Goal: Transaction & Acquisition: Purchase product/service

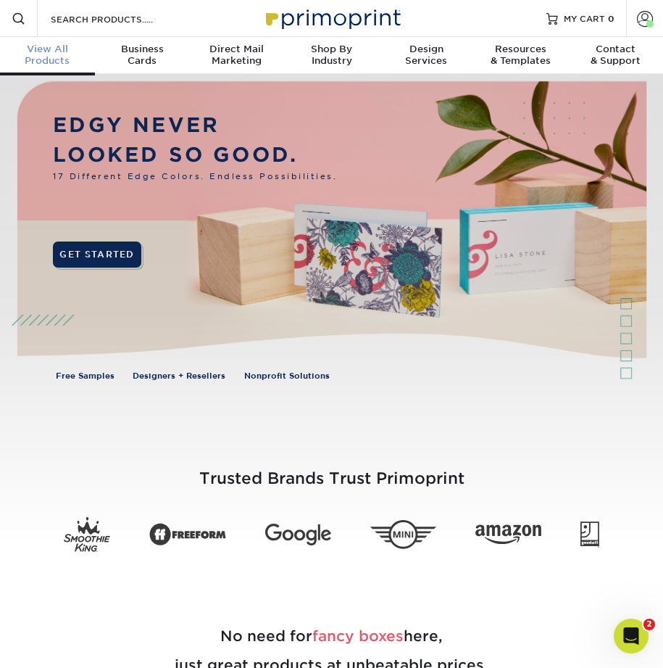
click at [63, 52] on span "View All" at bounding box center [47, 50] width 95 height 12
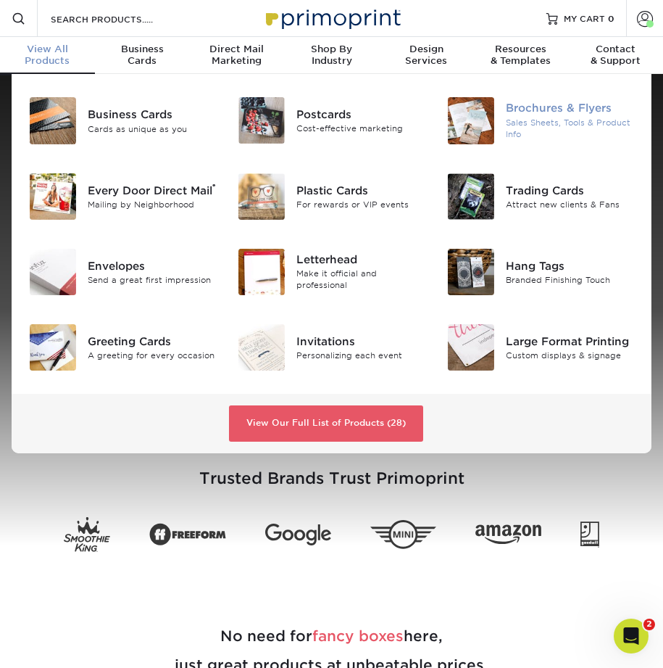
click at [569, 109] on div "Brochures & Flyers" at bounding box center [570, 109] width 128 height 16
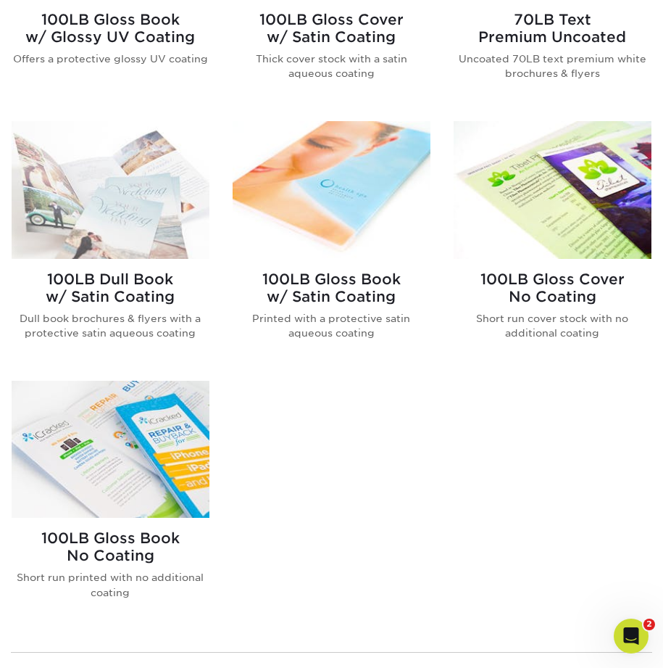
scroll to position [990, 0]
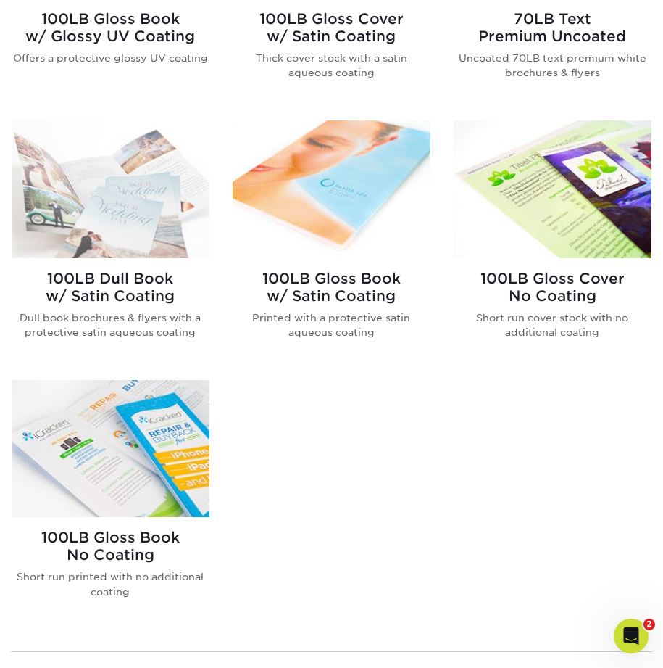
click at [560, 172] on img at bounding box center [553, 188] width 198 height 137
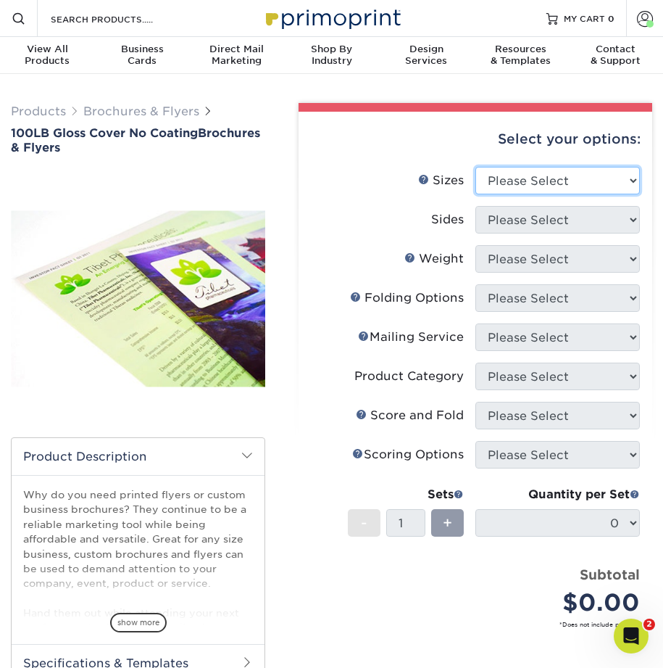
click at [550, 175] on select "Please Select 3.67" x 8.5" 4" x 8.5" 4" x 8.5" 4" x 11" 4" x 12" 4.25" x 11" 4.…" at bounding box center [558, 181] width 165 height 28
select select "8.00x9.00"
click at [476, 167] on select "Please Select 3.67" x 8.5" 4" x 8.5" 4" x 8.5" 4" x 11" 4" x 12" 4.25" x 11" 4.…" at bounding box center [558, 181] width 165 height 28
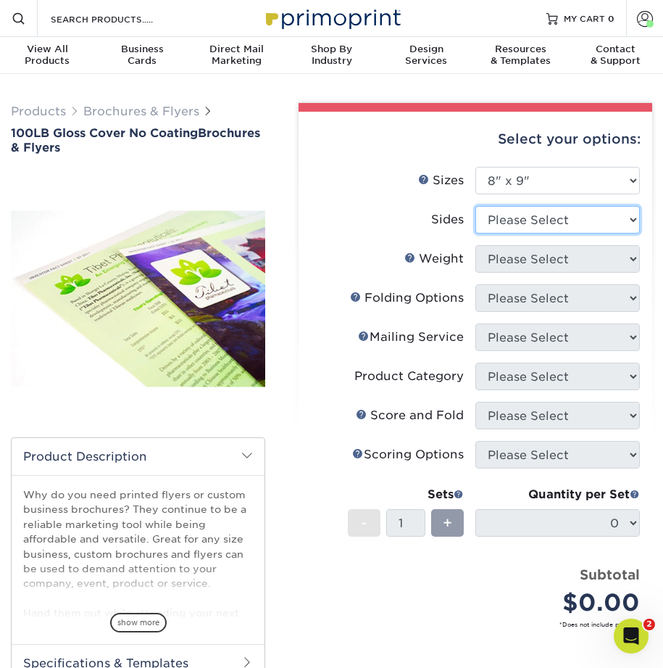
click at [524, 220] on select "Please Select Print Both Sides Print Front Only" at bounding box center [558, 220] width 165 height 28
select select "13abbda7-1d64-4f25-8bb2-c179b224825d"
click at [476, 206] on select "Please Select Print Both Sides Print Front Only" at bounding box center [558, 220] width 165 height 28
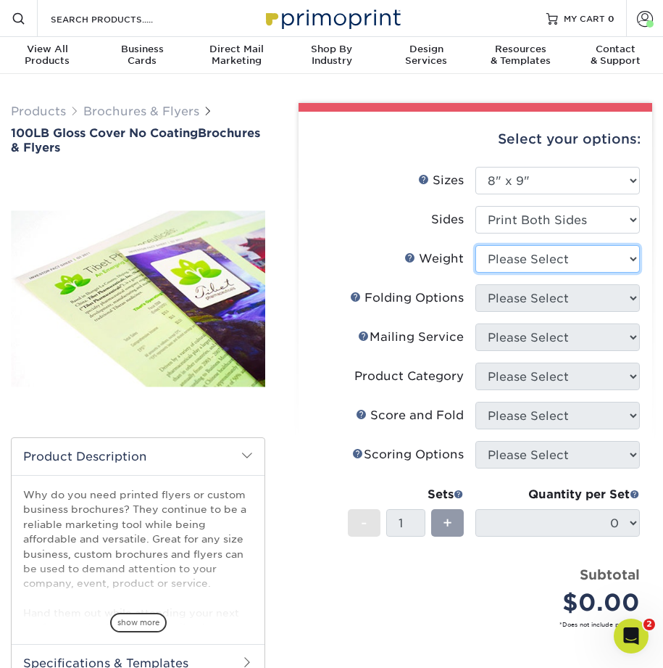
click at [512, 262] on select "Please Select 100LB" at bounding box center [558, 259] width 165 height 28
select select "100LB"
click at [476, 245] on select "Please Select 100LB" at bounding box center [558, 259] width 165 height 28
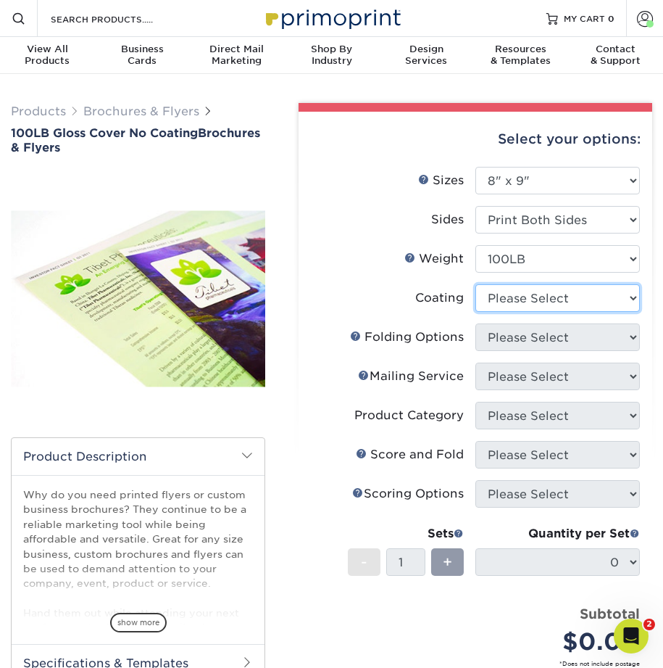
click at [505, 305] on select at bounding box center [558, 298] width 165 height 28
select select "ae367451-b2b8-45df-a344-0f05b6a12993"
click at [476, 284] on select at bounding box center [558, 298] width 165 height 28
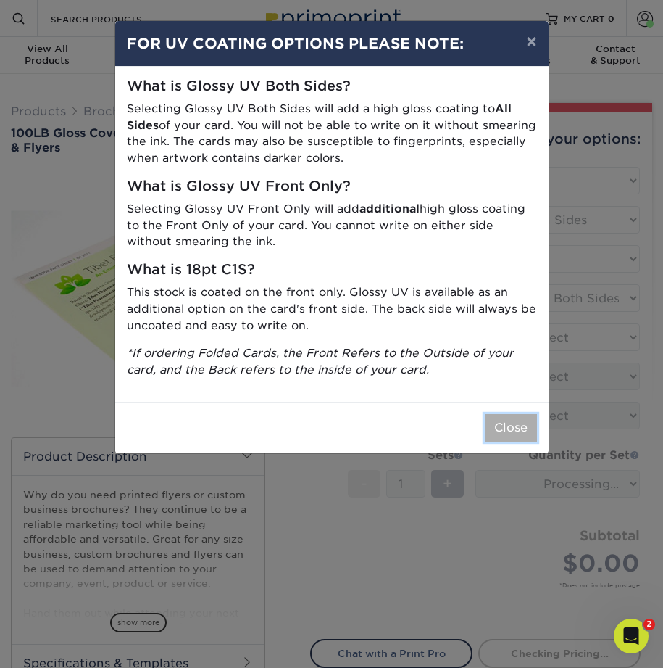
click at [505, 432] on button "Close" at bounding box center [511, 428] width 52 height 28
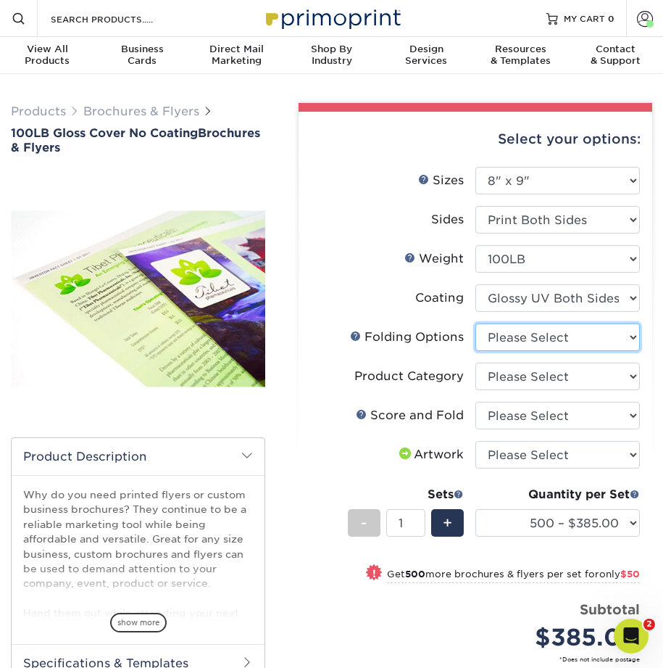
click at [495, 347] on select "Please Select FLAT - No Folding" at bounding box center [558, 337] width 165 height 28
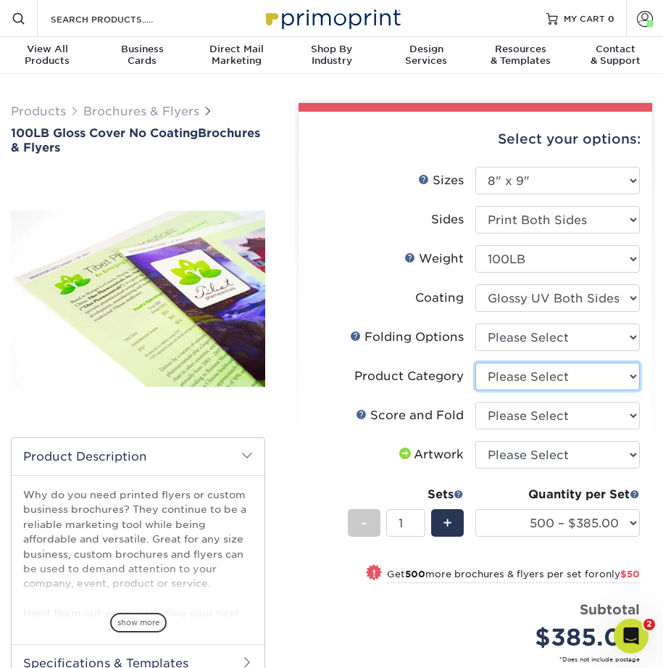
click at [534, 368] on select "Please Select Flyers and Brochures" at bounding box center [558, 377] width 165 height 28
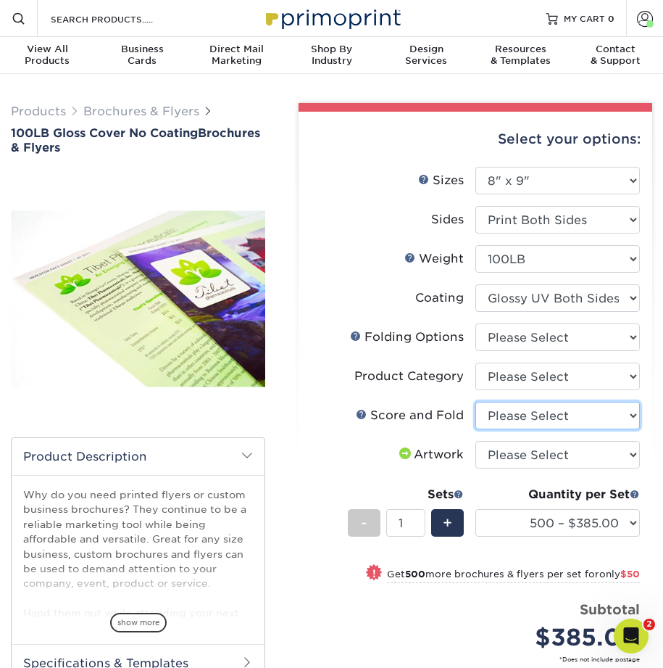
click at [508, 423] on select "Please Select No Scoring and Folding Score and Half Fold (Horizontal) Score and…" at bounding box center [558, 416] width 165 height 28
select select "9f37495c-9854-4f2a-8833-b7c3cd2872c2"
click at [476, 402] on select "Please Select No Scoring and Folding Score and Half Fold (Horizontal) Score and…" at bounding box center [558, 416] width 165 height 28
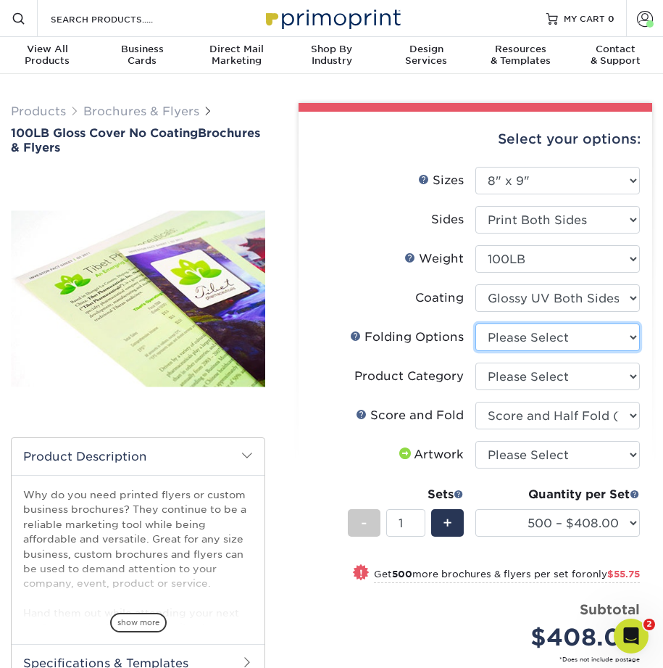
click at [501, 339] on select "Please Select FLAT - No Folding" at bounding box center [558, 337] width 165 height 28
select select "9b1d5825-34d1-4721-9874-ed79abb003d7"
click at [476, 323] on select "Please Select FLAT - No Folding" at bounding box center [558, 337] width 165 height 28
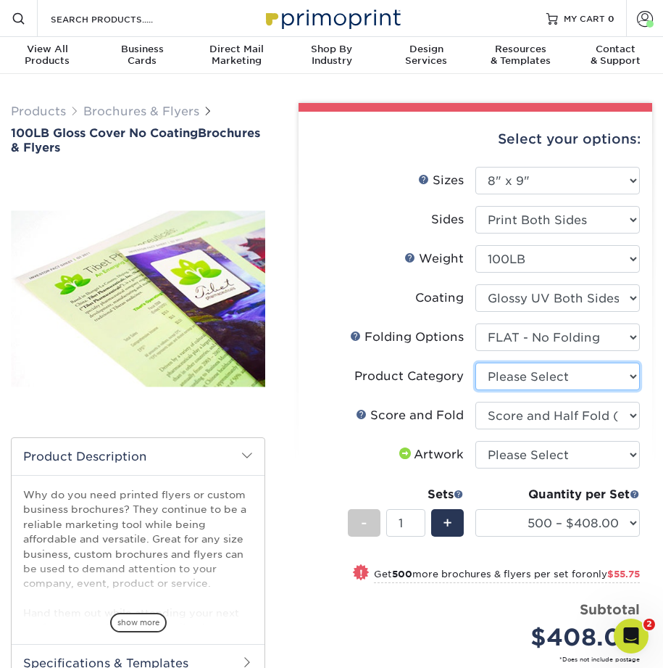
click at [507, 373] on select "Please Select Flyers and Brochures" at bounding box center [558, 377] width 165 height 28
select select "1a668080-6b7c-4174-b399-2c3833b27ef4"
click at [476, 363] on select "Please Select Flyers and Brochures" at bounding box center [558, 377] width 165 height 28
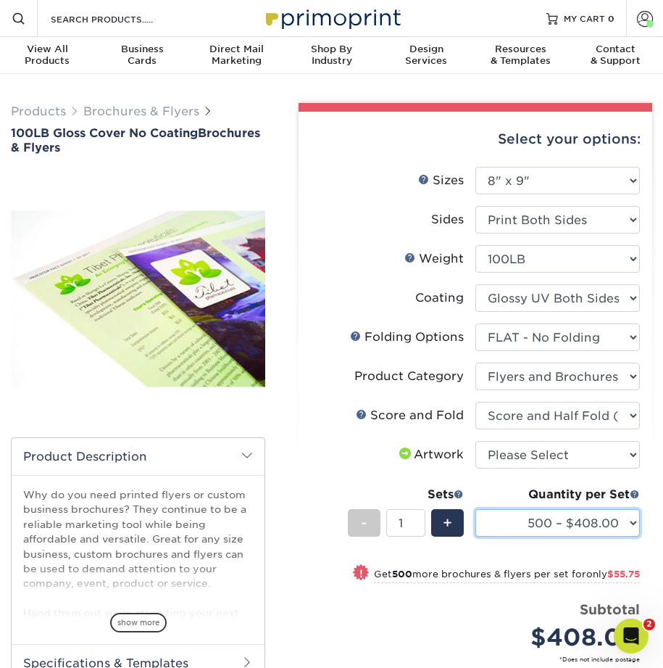
click at [514, 524] on select "500 – $408.00 1000 – $463.75 2000 – $545.25 2500 – $677.00 3000 – $855.75 4000 …" at bounding box center [558, 523] width 165 height 28
click at [521, 526] on select "500 – $408.00 1000 – $463.75 2000 – $545.25 2500 – $677.00 3000 – $855.75 4000 …" at bounding box center [558, 523] width 165 height 28
click at [628, 632] on icon "Open Intercom Messenger" at bounding box center [630, 634] width 24 height 24
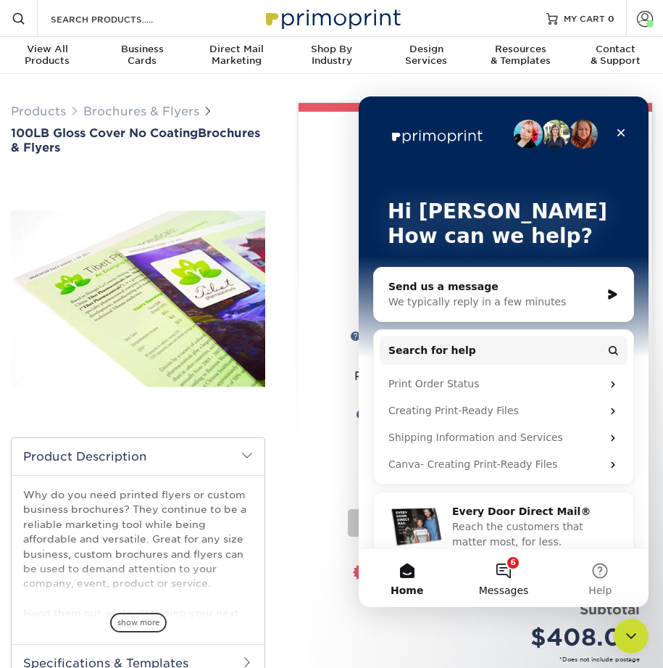
click at [496, 571] on button "6 Messages" at bounding box center [503, 578] width 96 height 58
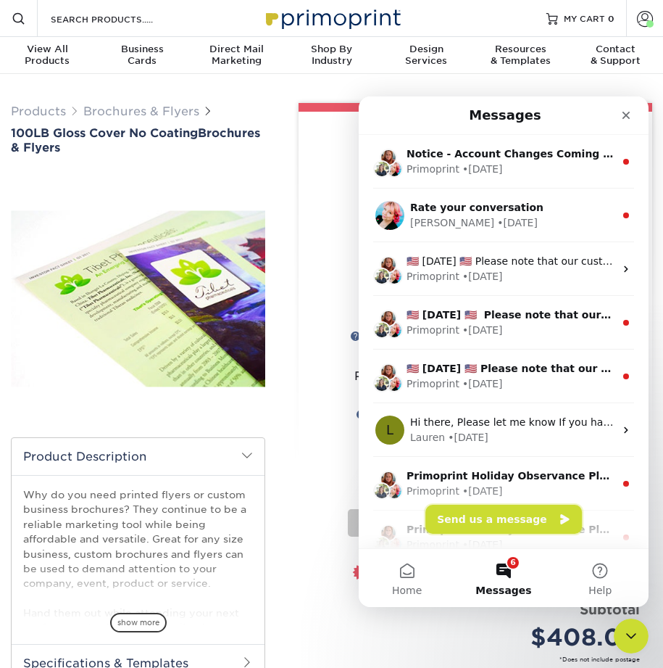
click at [479, 517] on button "Send us a message" at bounding box center [504, 519] width 157 height 29
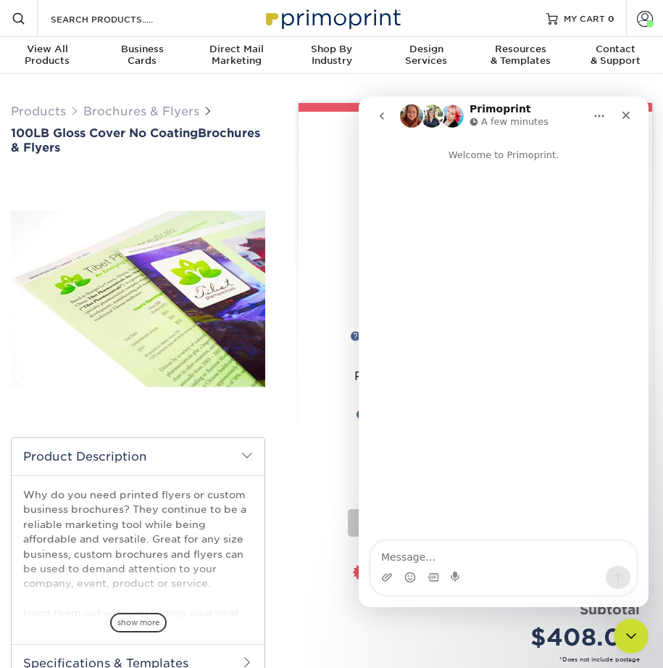
type textarea "Hello, Is it possible to get a quote on a split shipment of 8x9 half-fold broch…"
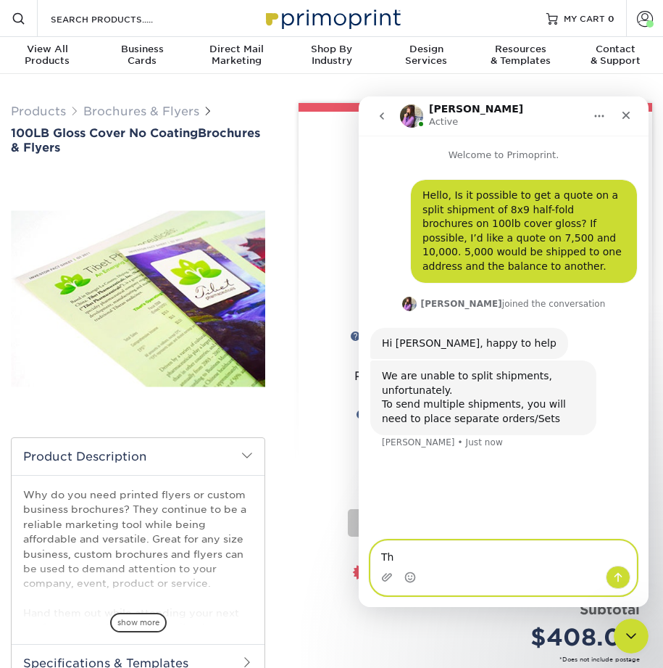
type textarea "T"
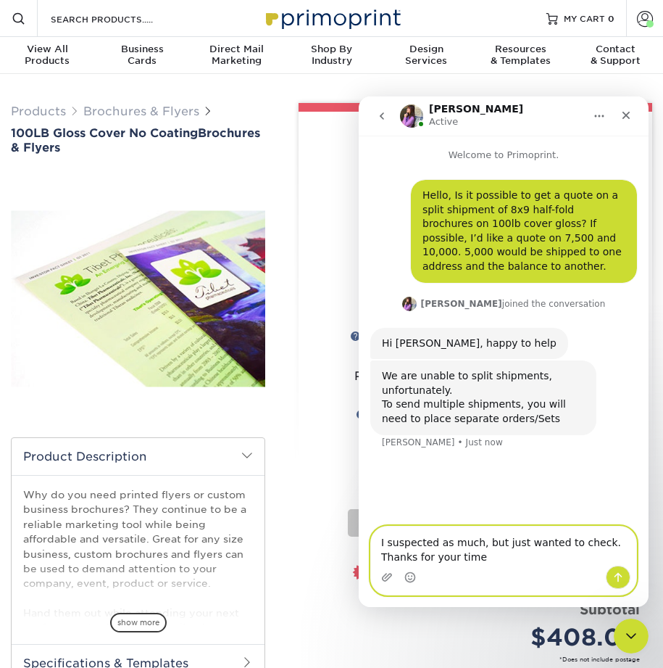
type textarea "I suspected as much, but just wanted to check. Thanks for your time!"
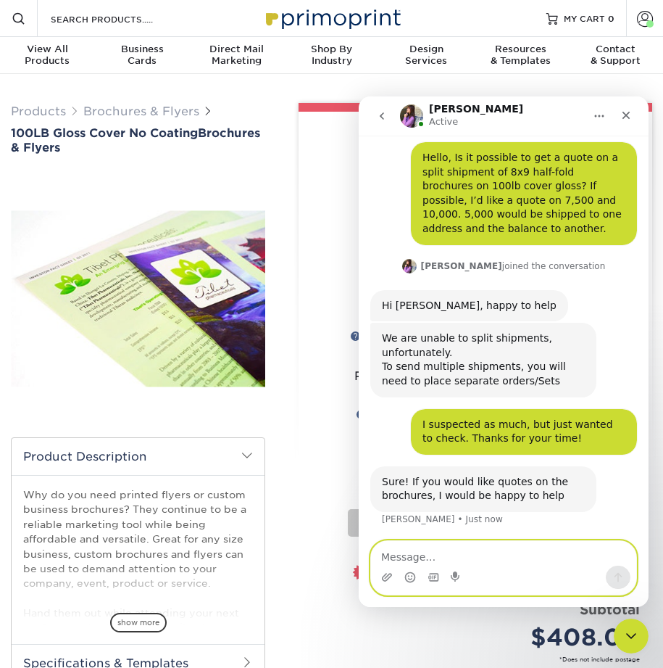
scroll to position [39, 0]
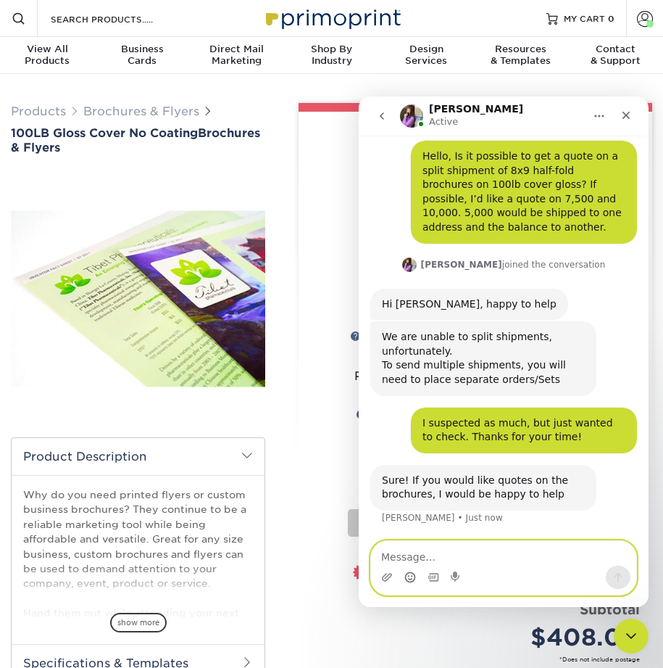
click at [410, 579] on icon "Emoji picker" at bounding box center [410, 579] width 3 height 1
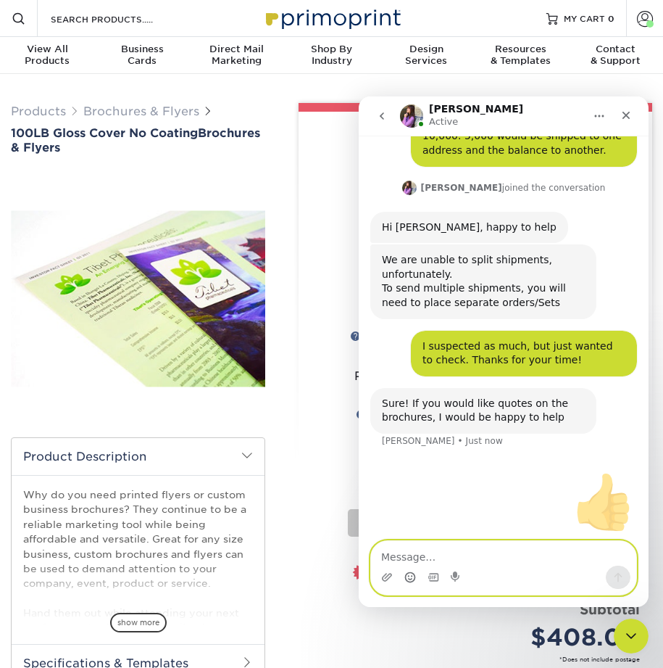
scroll to position [120, 0]
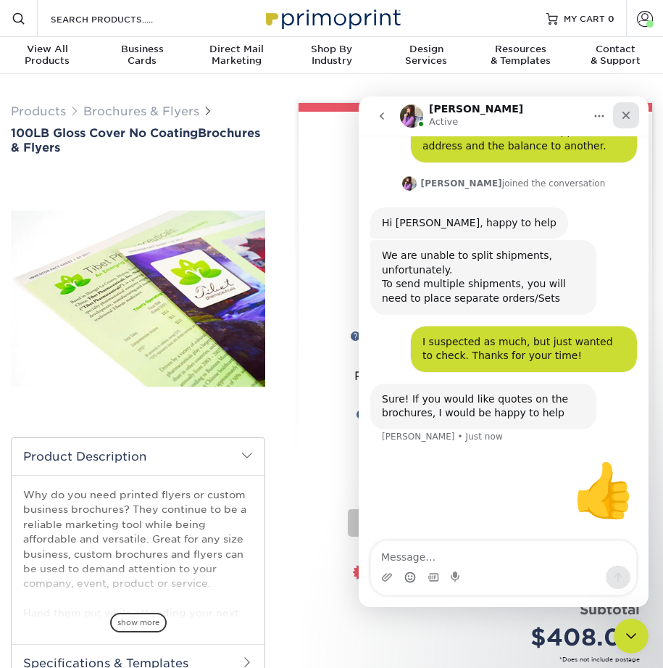
click at [632, 116] on div "Close" at bounding box center [626, 115] width 26 height 26
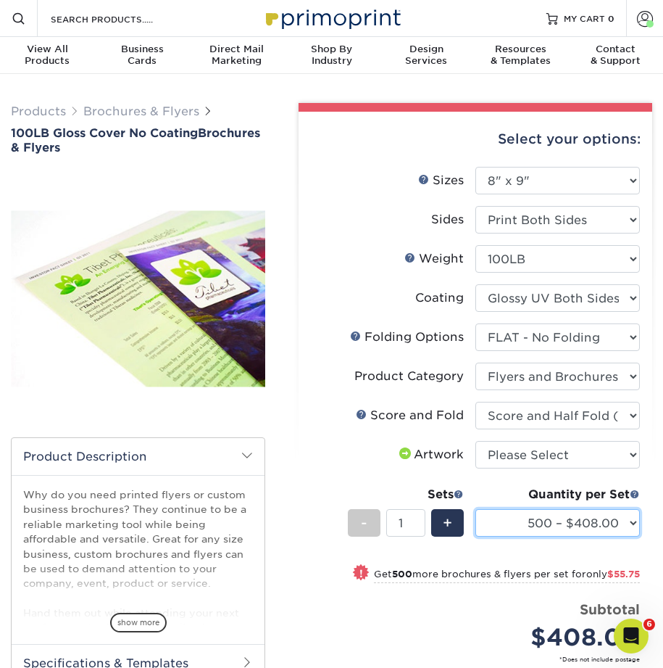
click at [523, 528] on select "500 – $408.00 1000 – $463.75 2000 – $545.25 2500 – $677.00 3000 – $855.75 4000 …" at bounding box center [558, 523] width 165 height 28
select select "5000 – $1081.75"
click at [476, 509] on select "500 – $408.00 1000 – $463.75 2000 – $545.25 2500 – $677.00 3000 – $855.75 4000 …" at bounding box center [558, 523] width 165 height 28
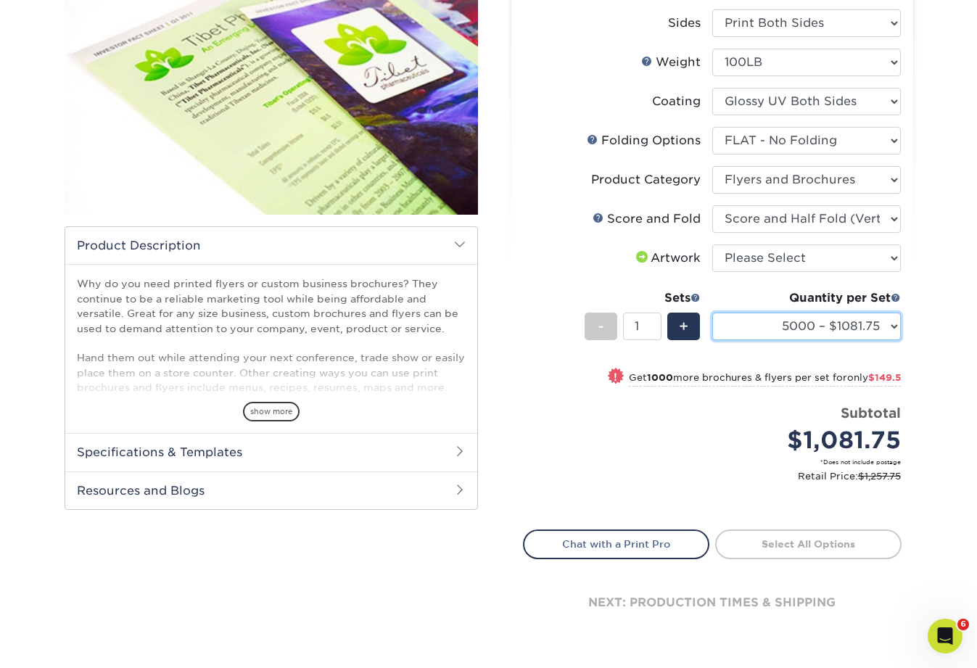
scroll to position [191, 0]
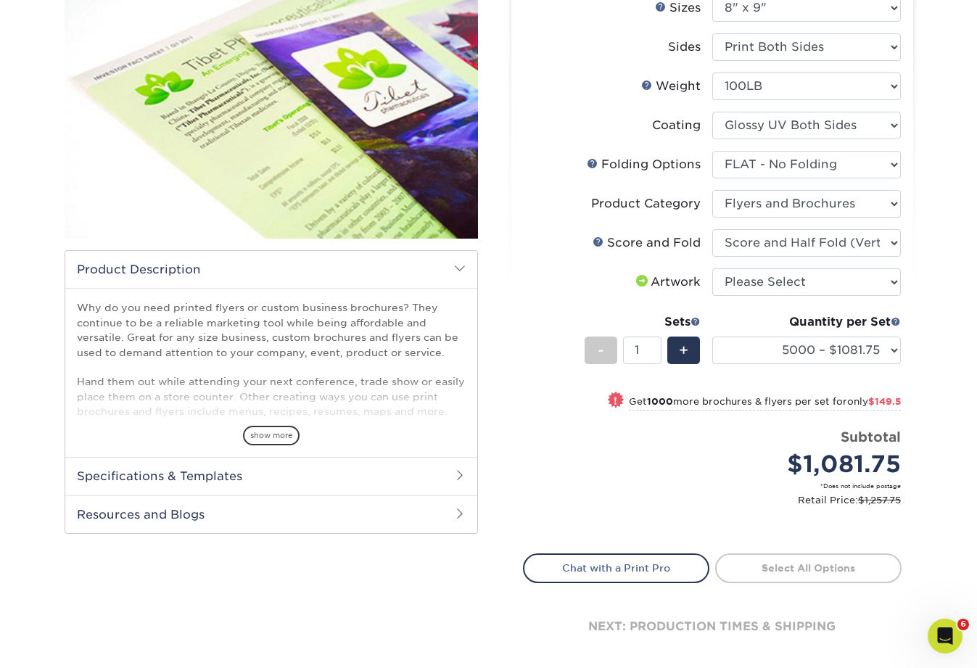
click at [663, 498] on small "Retail Price: $1,257.75" at bounding box center [717, 500] width 366 height 14
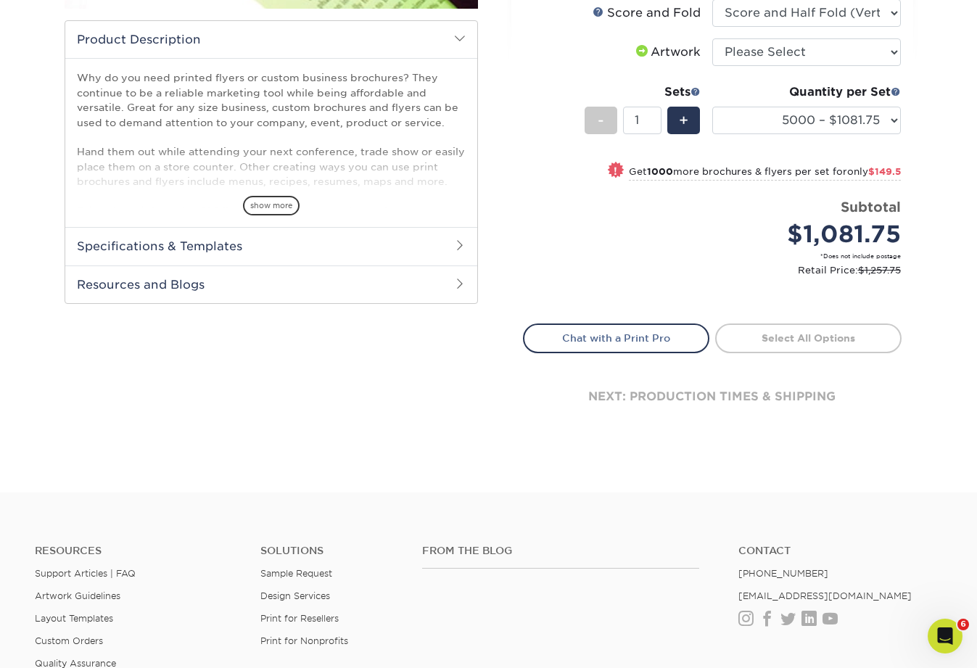
scroll to position [433, 0]
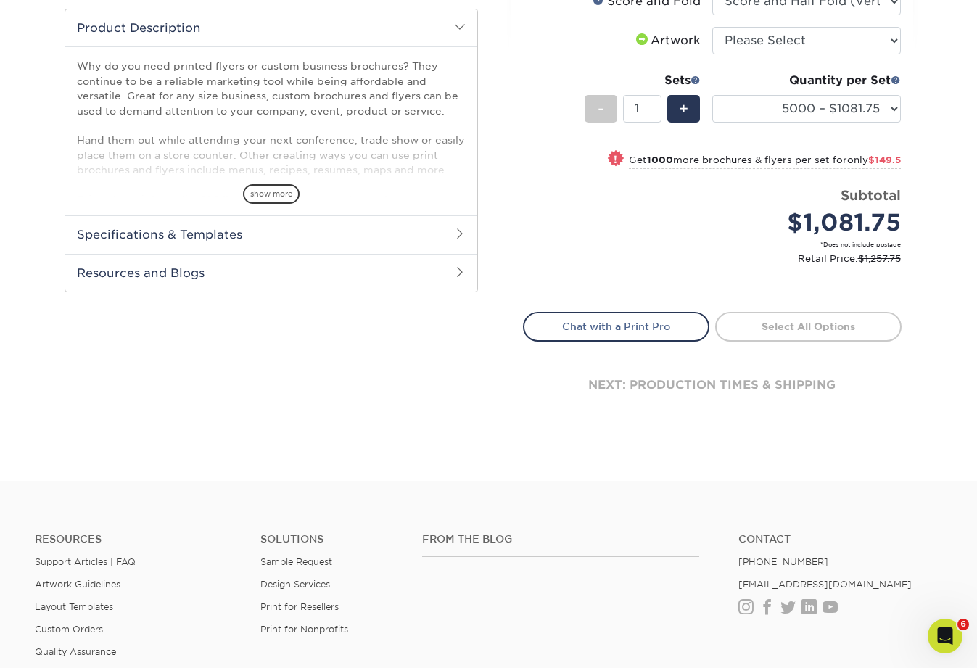
click at [647, 384] on div "next: production times & shipping" at bounding box center [712, 385] width 379 height 87
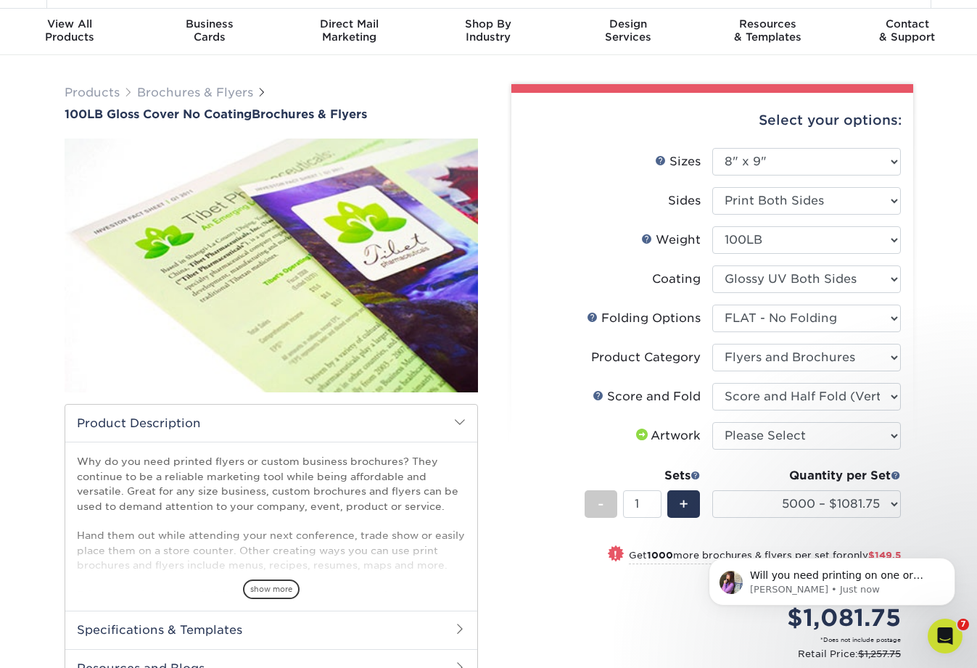
scroll to position [27, 0]
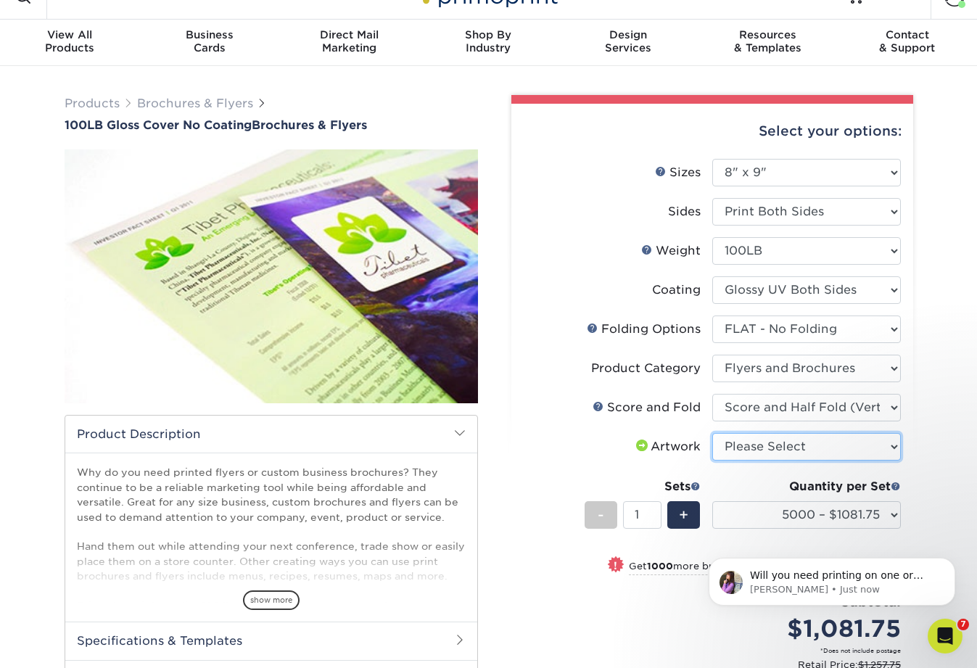
click at [663, 441] on select "Please Select I will upload files I need a design - $175" at bounding box center [806, 447] width 189 height 28
select select "upload"
click at [663, 433] on select "Please Select I will upload files I need a design - $175" at bounding box center [806, 447] width 189 height 28
click at [663, 573] on span "Will you need printing on one or both sides?" at bounding box center [836, 582] width 173 height 26
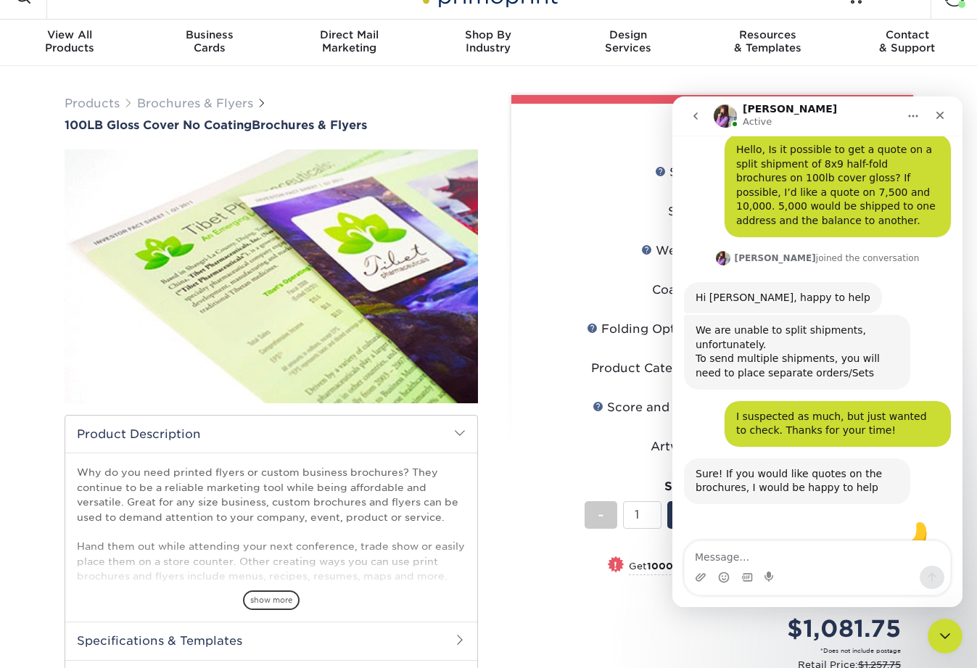
scroll to position [202, 0]
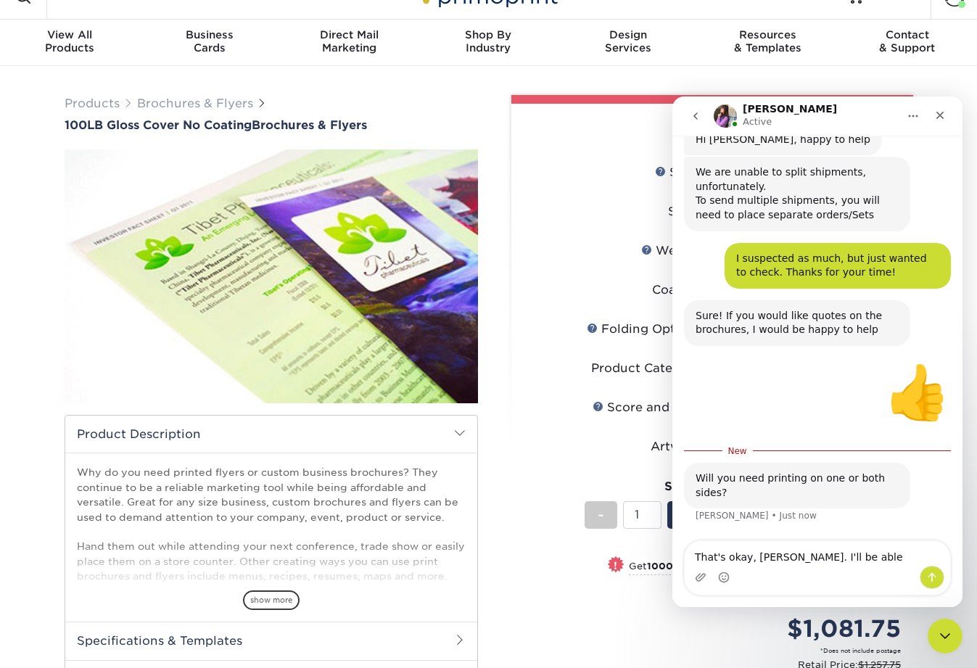
drag, startPoint x: 830, startPoint y: 556, endPoint x: 788, endPoint y: 556, distance: 42.1
click at [663, 556] on textarea "That's okay, [PERSON_NAME]. I'll be able" at bounding box center [817, 553] width 265 height 25
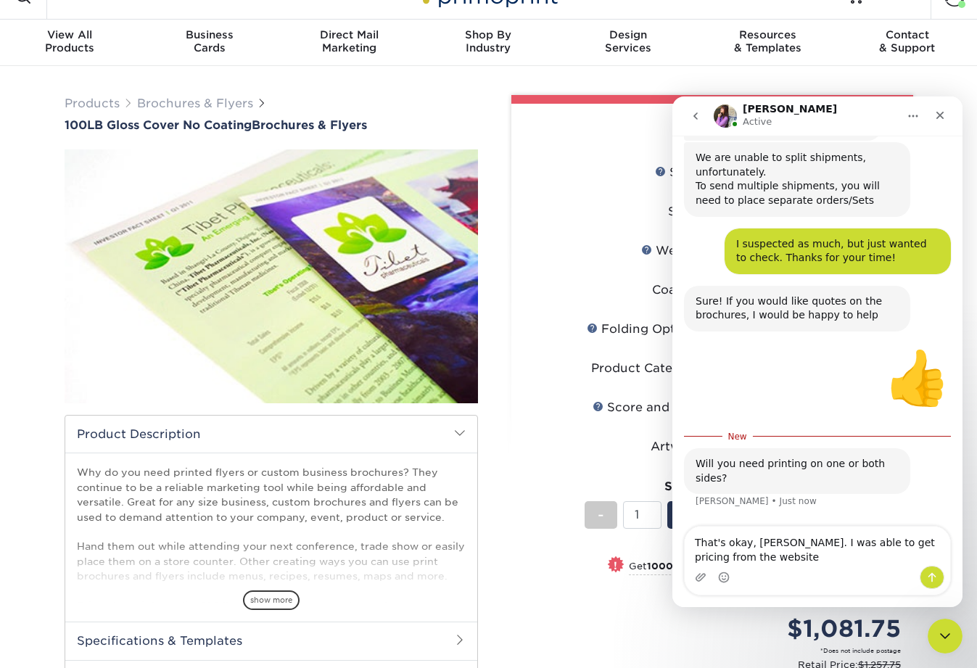
type textarea "That's okay, [PERSON_NAME]. I was able to get pricing from the website!"
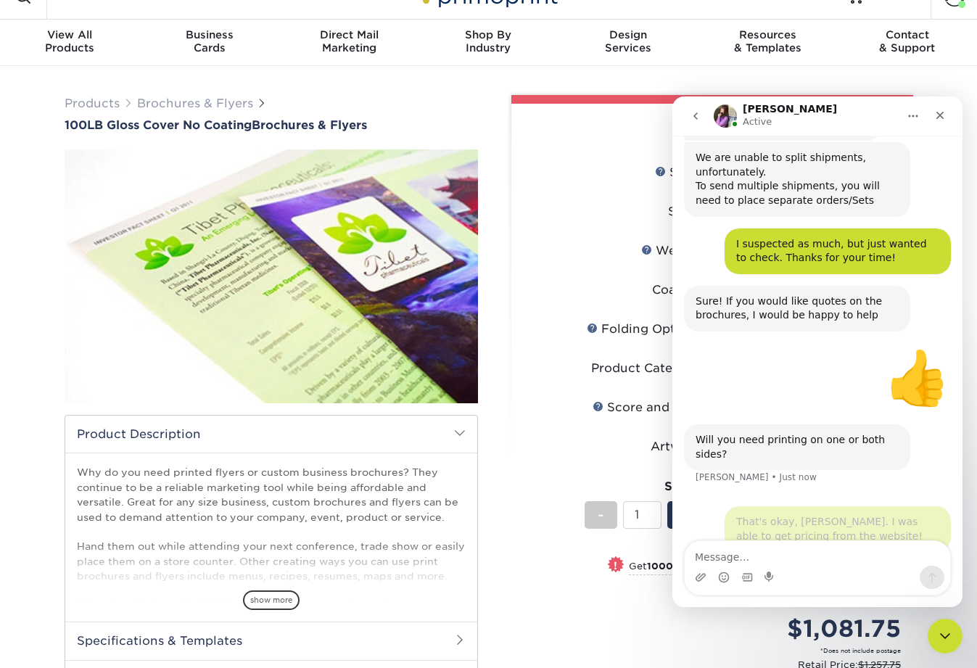
scroll to position [235, 0]
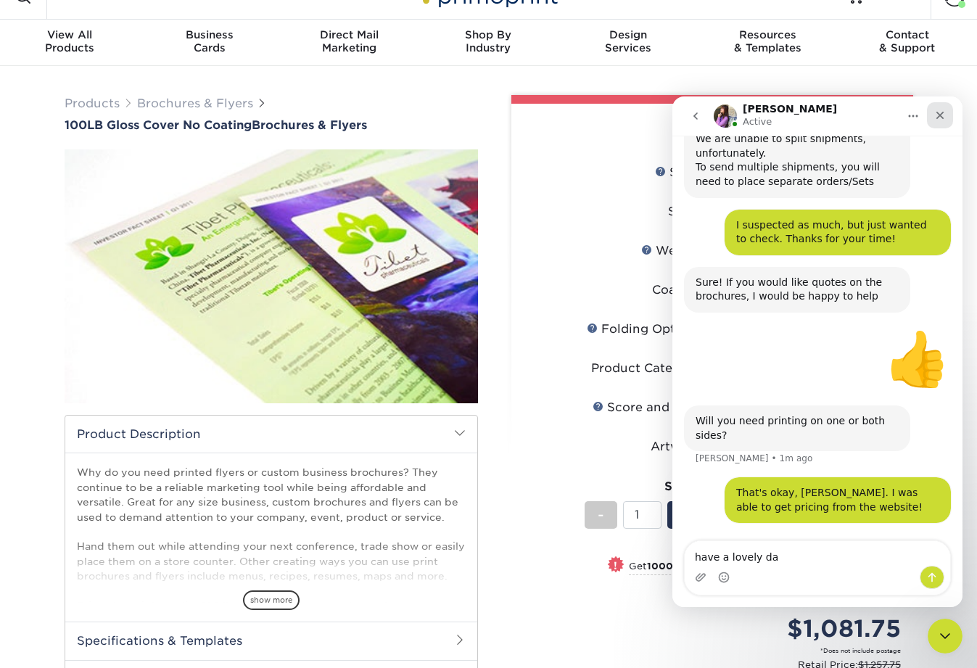
type textarea "have a lovely day"
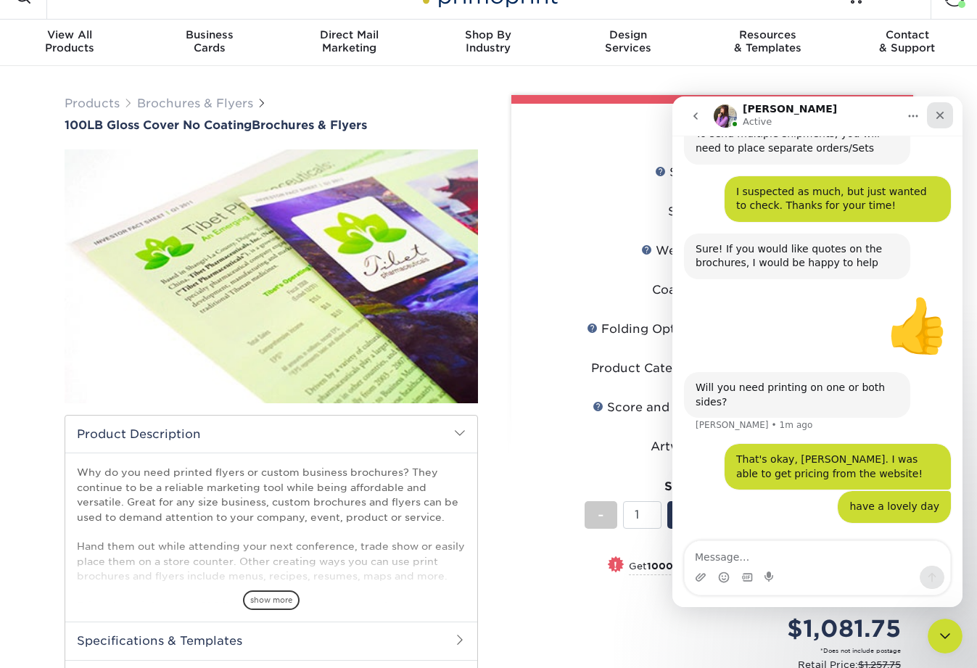
click at [663, 110] on icon "Close" at bounding box center [940, 115] width 12 height 12
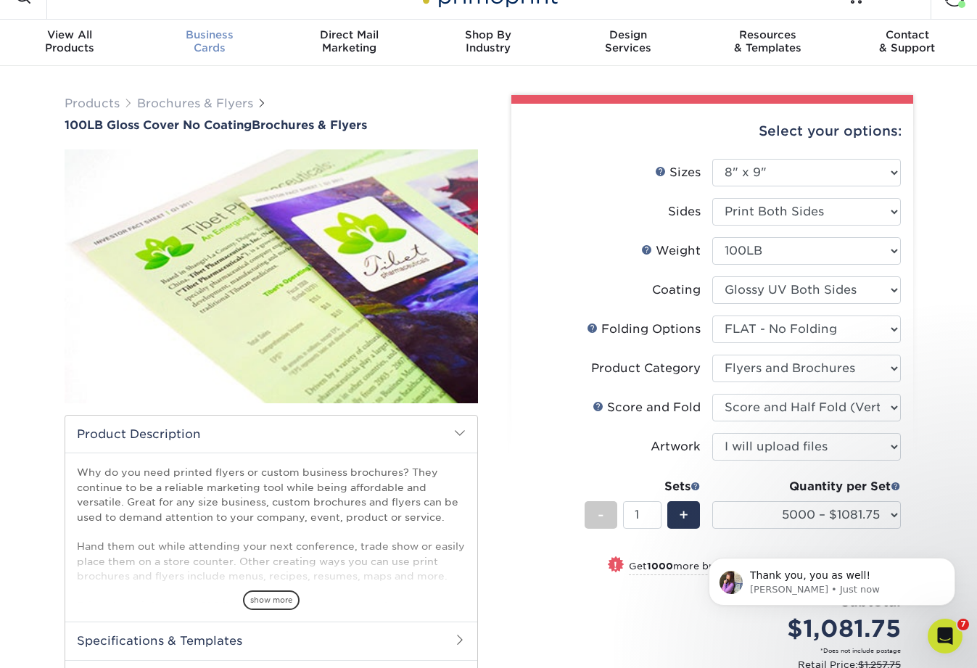
scroll to position [311, 0]
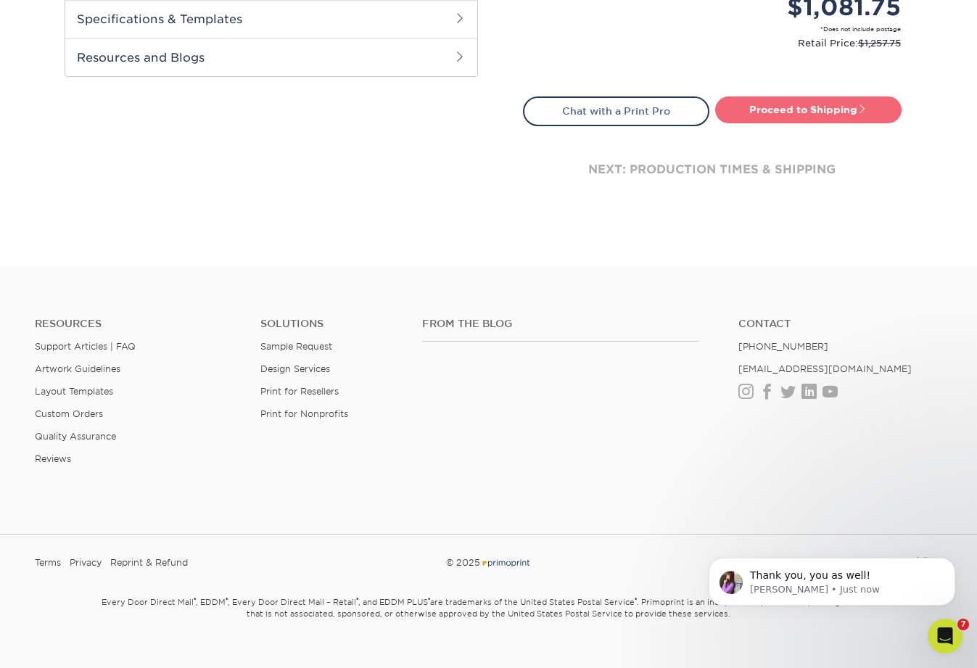
click at [663, 119] on link "Proceed to Shipping" at bounding box center [808, 109] width 186 height 26
type input "Set 1"
select select "66962430-71cc-4576-9656-fbfe83805069"
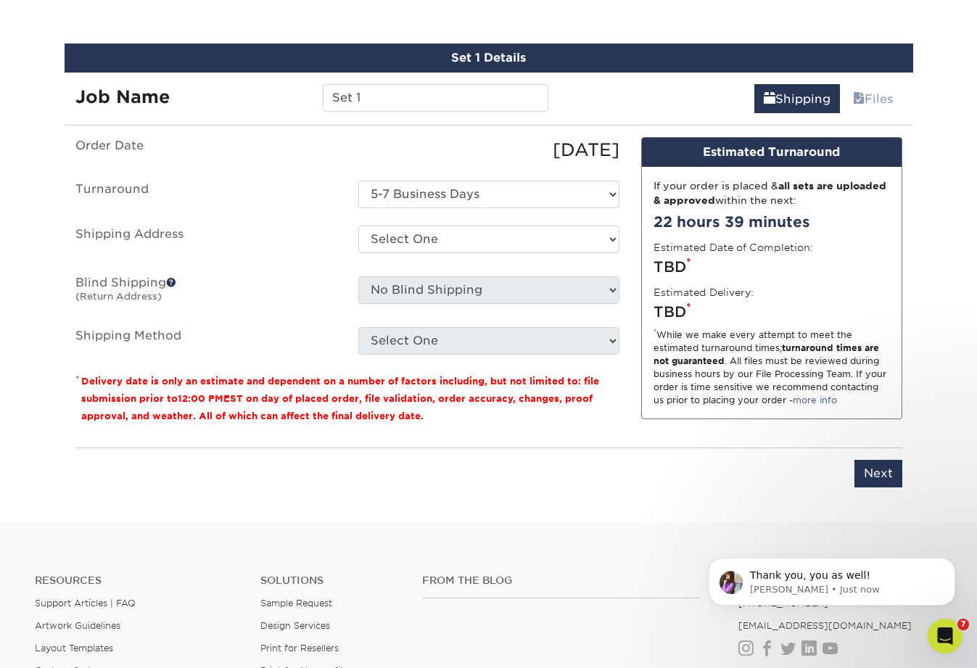
scroll to position [785, 0]
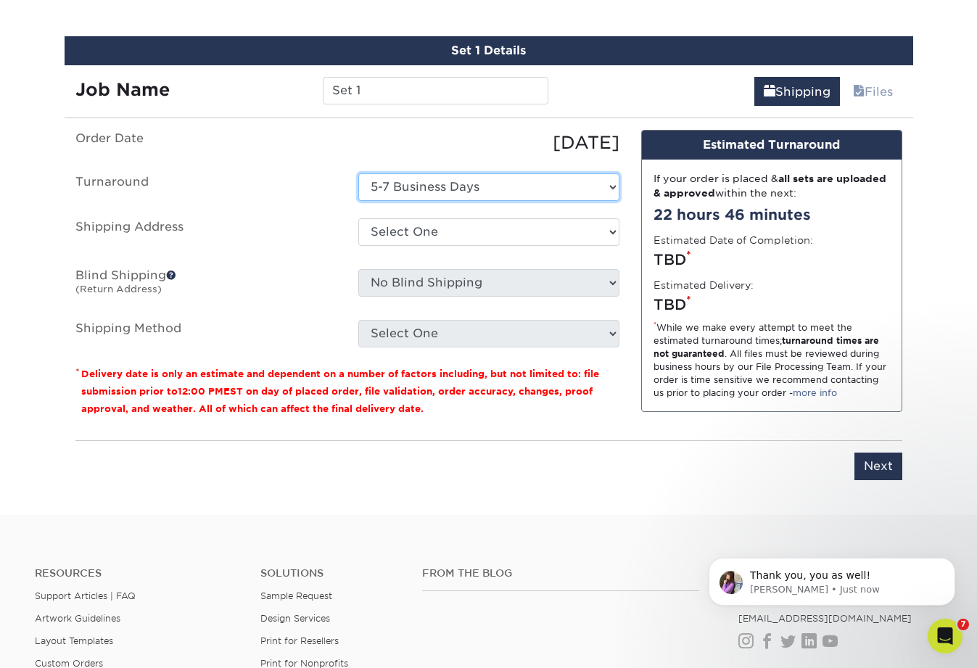
click at [398, 189] on select "Select One 5-7 Business Days" at bounding box center [488, 187] width 261 height 28
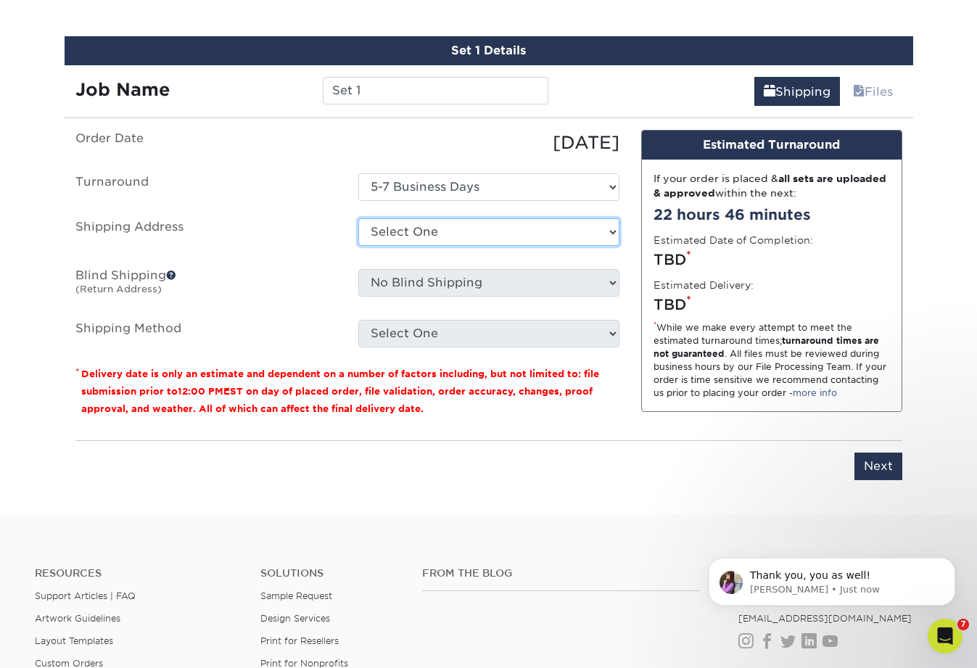
click at [413, 233] on select "Select One Getaways [PERSON_NAME] Philadelphia / [US_STATE] Inventory Center + …" at bounding box center [488, 232] width 261 height 28
select select "278862"
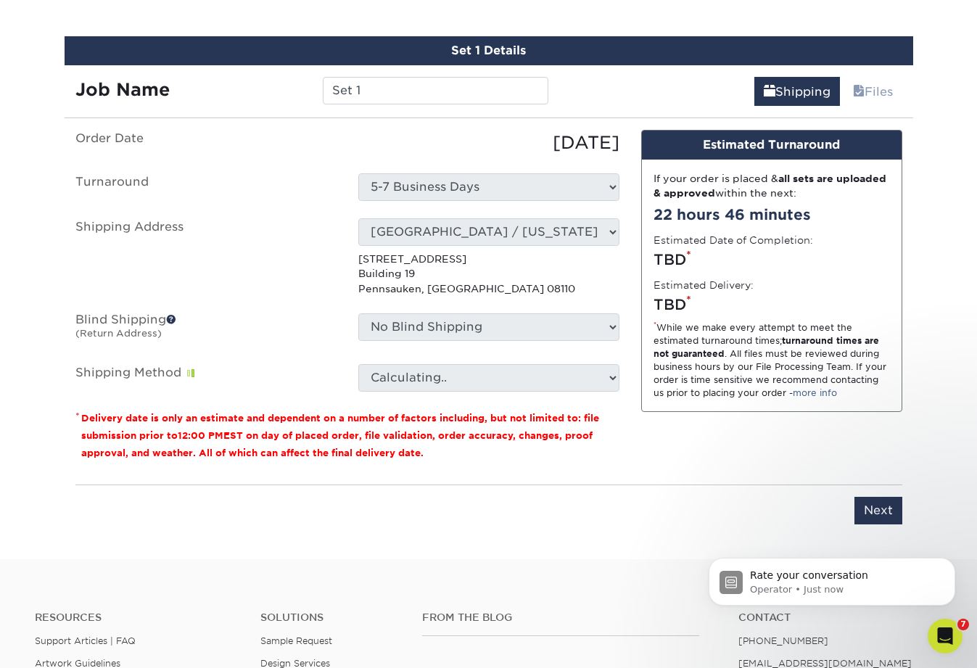
scroll to position [427, 0]
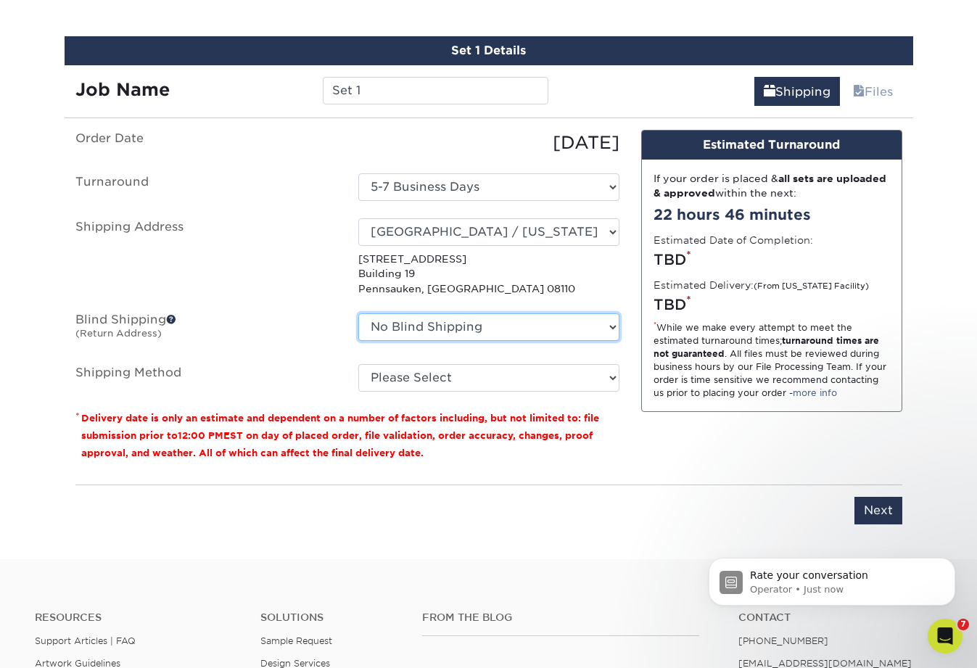
click at [412, 323] on select "No Blind Shipping Getaways [PERSON_NAME] Philadelphia / [US_STATE] Inventory Ce…" at bounding box center [488, 327] width 261 height 28
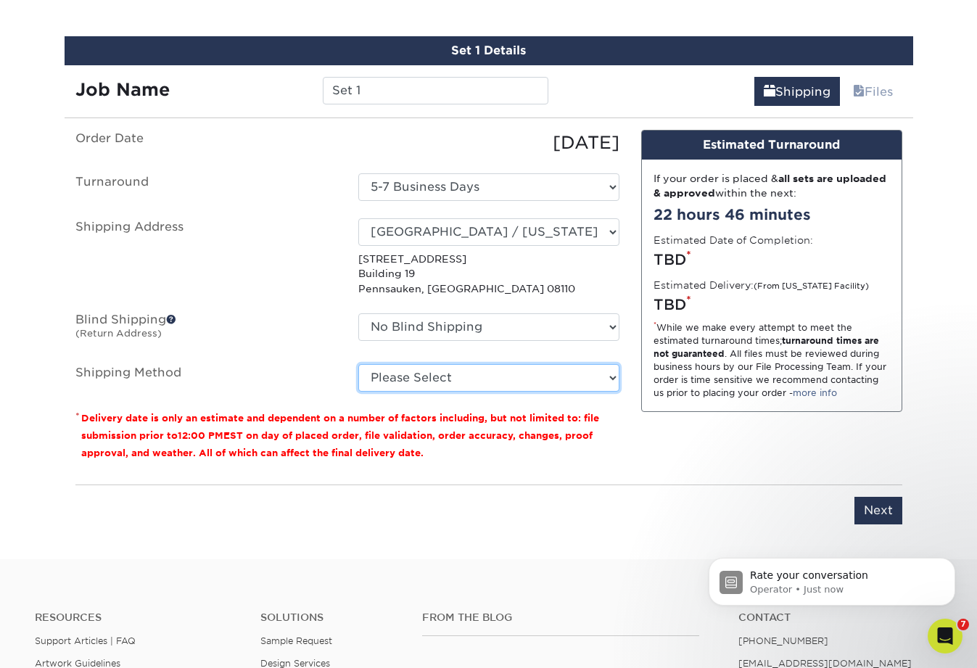
click at [423, 375] on select "Please Select Ground Shipping (+$152.49) 3 Day Shipping Service (+$373.69) Next…" at bounding box center [488, 378] width 261 height 28
select select "03"
click at [358, 364] on select "Please Select Ground Shipping (+$152.49) 3 Day Shipping Service (+$373.69) Next…" at bounding box center [488, 378] width 261 height 28
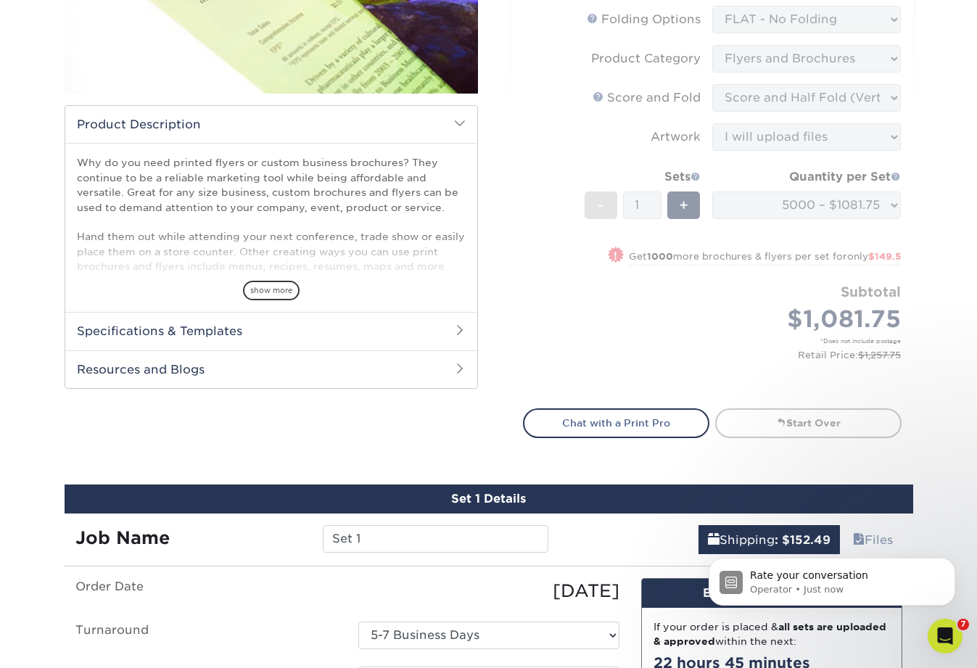
scroll to position [344, 0]
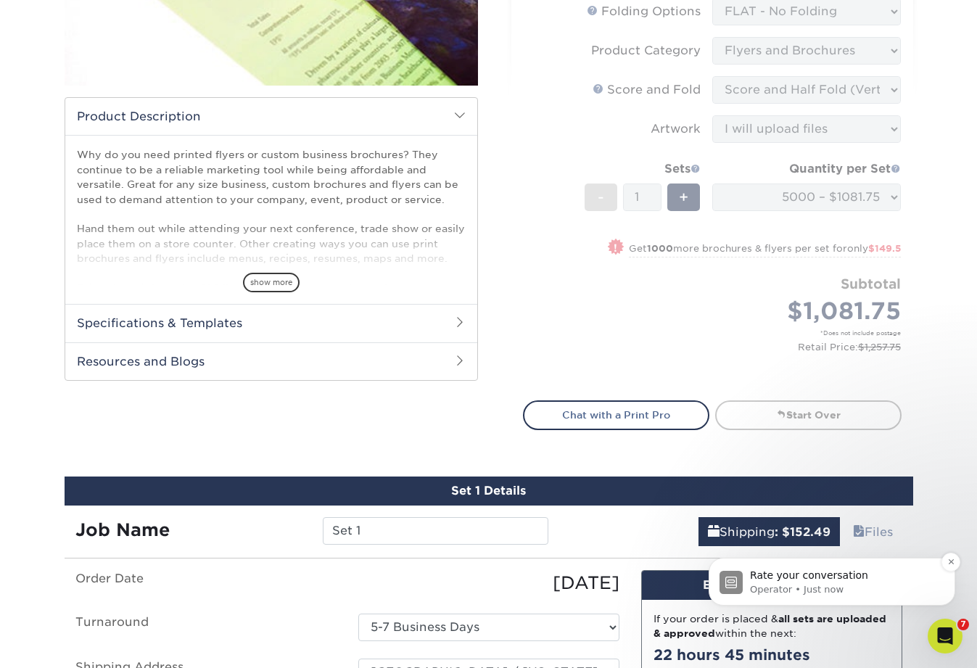
click at [663, 572] on span "Rate your conversation" at bounding box center [809, 575] width 118 height 12
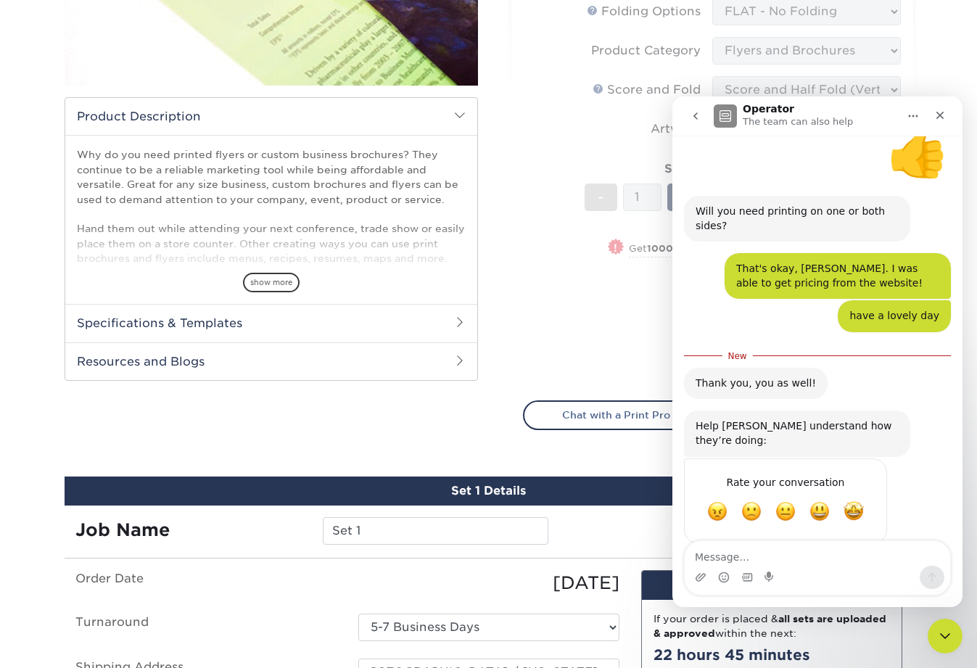
scroll to position [451, 0]
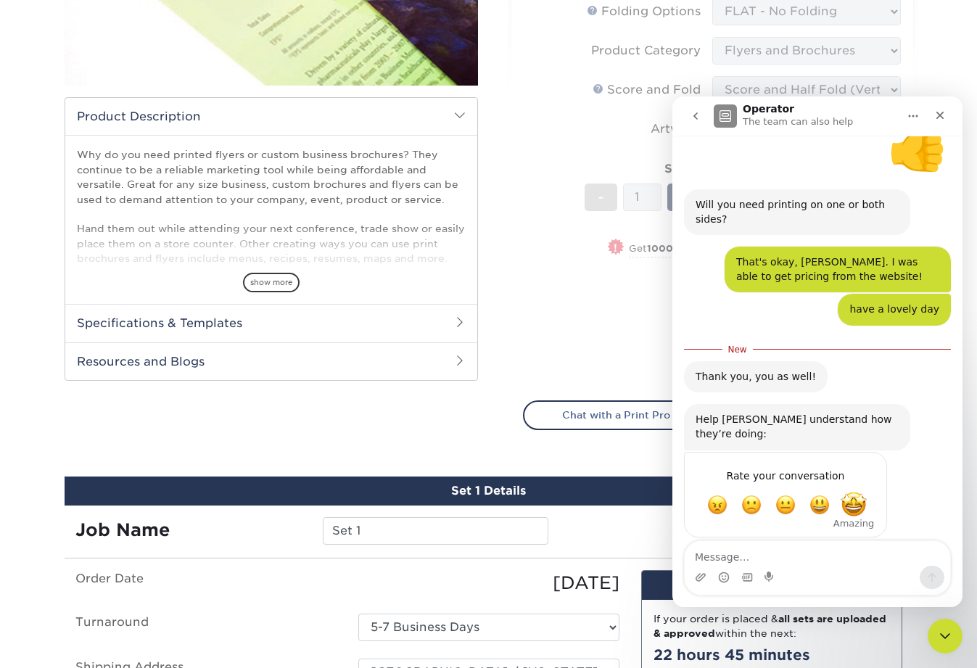
click at [663, 492] on span "Amazing" at bounding box center [853, 505] width 26 height 26
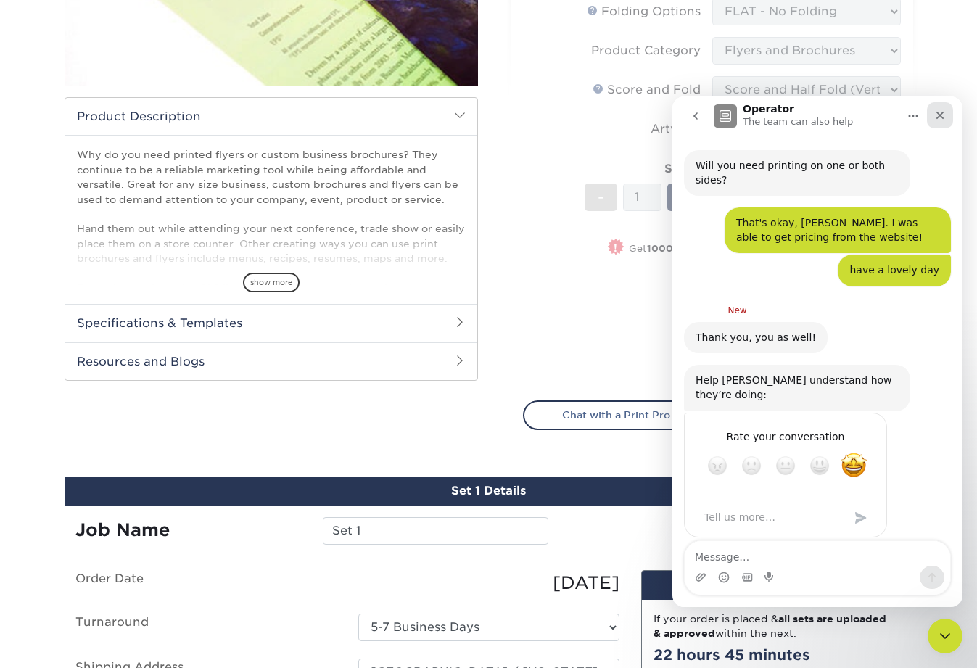
drag, startPoint x: 940, startPoint y: 116, endPoint x: 1611, endPoint y: 212, distance: 677.6
click at [663, 116] on icon "Close" at bounding box center [940, 116] width 8 height 8
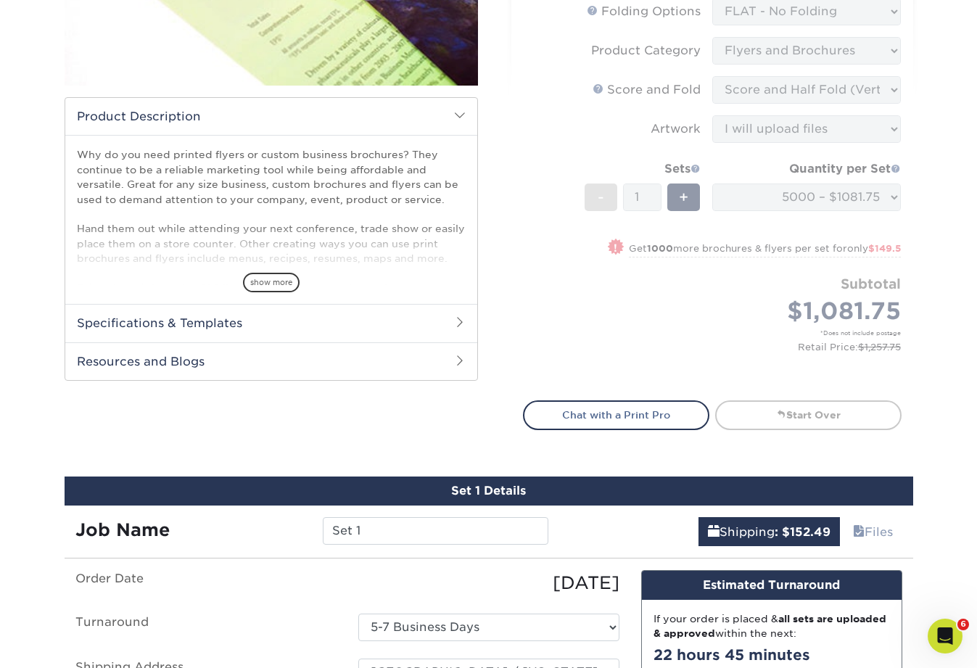
scroll to position [0, 0]
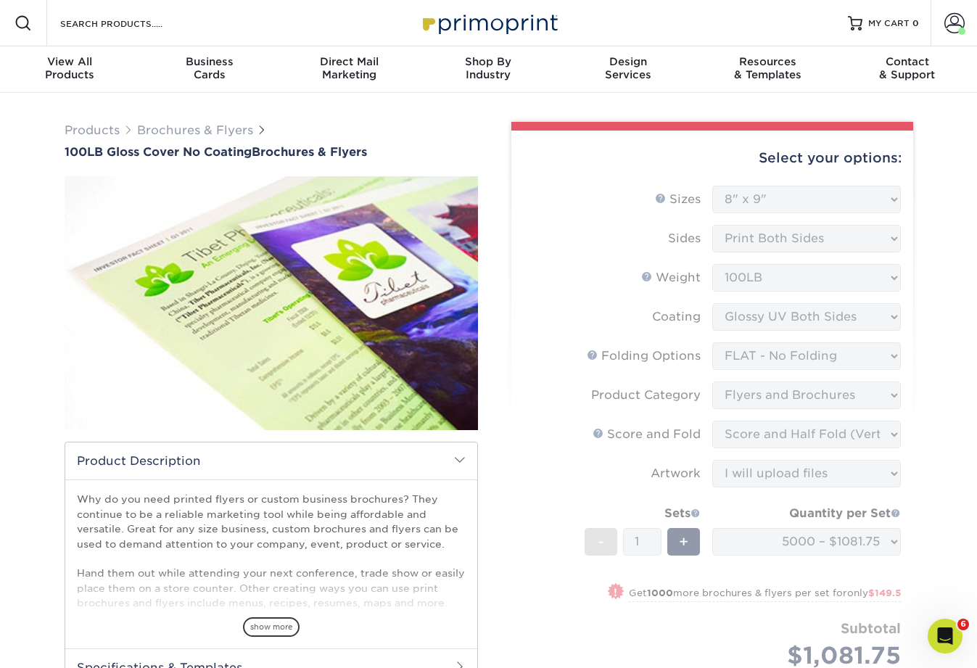
click at [549, 283] on form "Sizes Help Sizes Please Select 3.67" x 8.5" 4" x 8.5" 4" x 8.5" 4" x 11" 4" x 1…" at bounding box center [712, 457] width 379 height 542
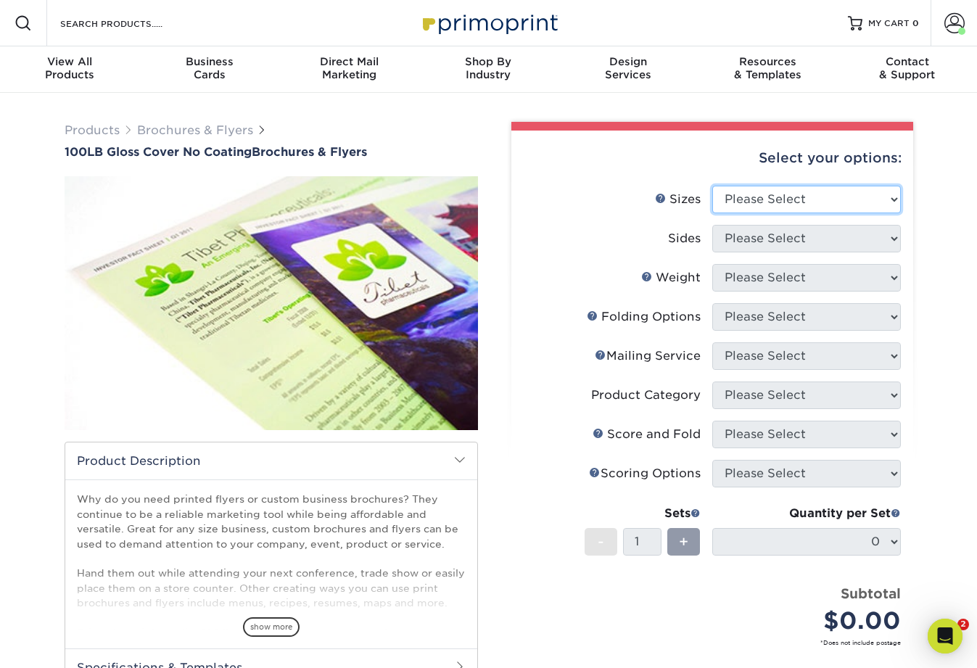
click at [759, 196] on select "Please Select 3.67" x 8.5" 4" x 8.5" 4" x 8.5" 4" x 11" 4" x 12" 4.25" x 11" 4.…" at bounding box center [806, 200] width 189 height 28
select select "8.00x9.00"
click at [712, 186] on select "Please Select 3.67" x 8.5" 4" x 8.5" 4" x 8.5" 4" x 11" 4" x 12" 4.25" x 11" 4.…" at bounding box center [806, 200] width 189 height 28
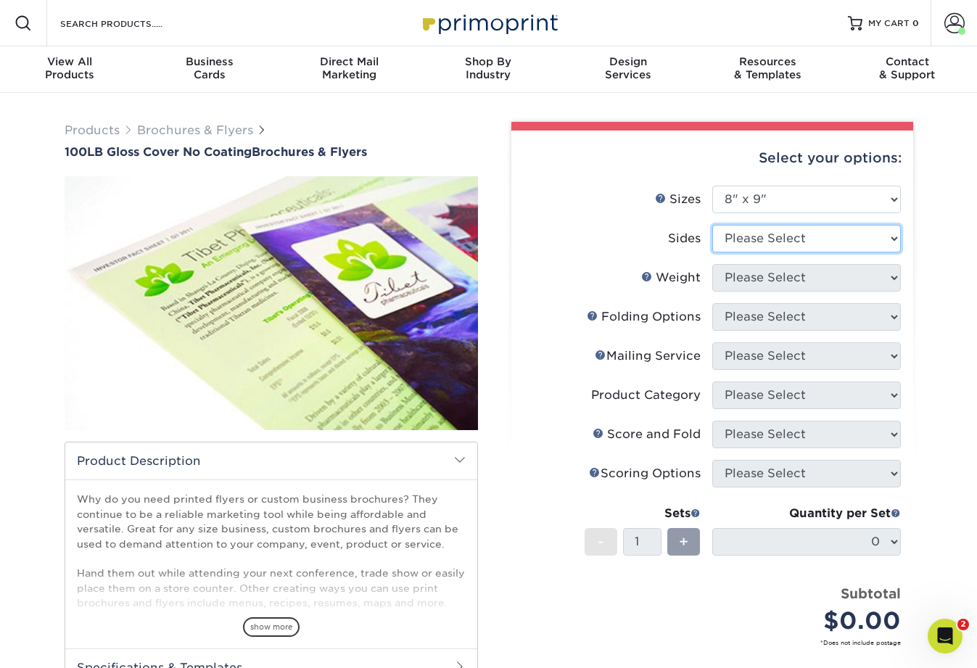
click at [758, 238] on select "Please Select Print Both Sides Print Front Only" at bounding box center [806, 239] width 189 height 28
select select "13abbda7-1d64-4f25-8bb2-c179b224825d"
click at [712, 225] on select "Please Select Print Both Sides Print Front Only" at bounding box center [806, 239] width 189 height 28
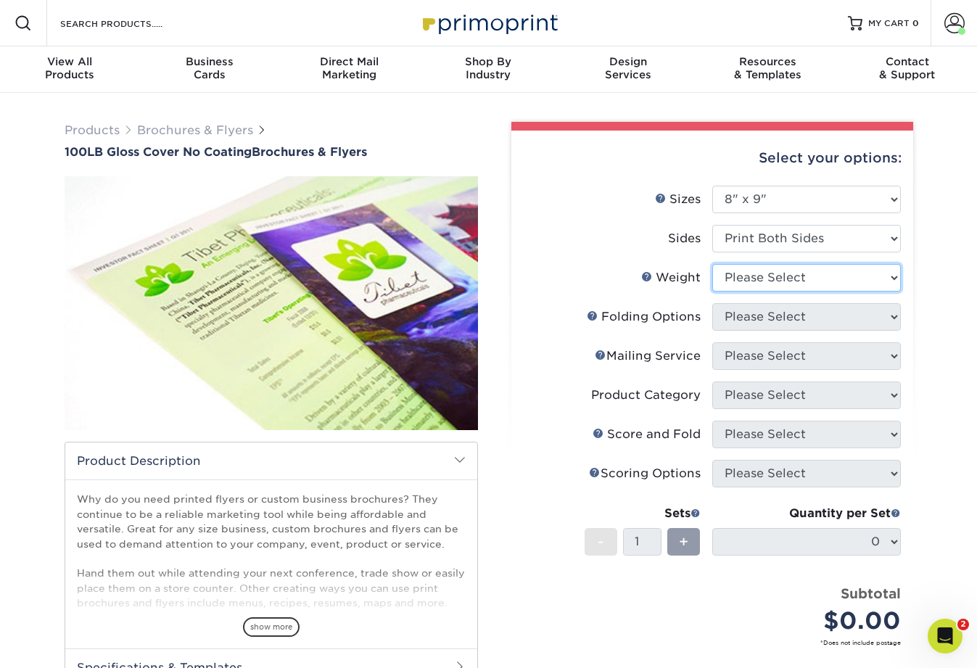
click at [744, 284] on select "Please Select 100LB" at bounding box center [806, 278] width 189 height 28
select select "100LB"
click at [712, 264] on select "Please Select 100LB" at bounding box center [806, 278] width 189 height 28
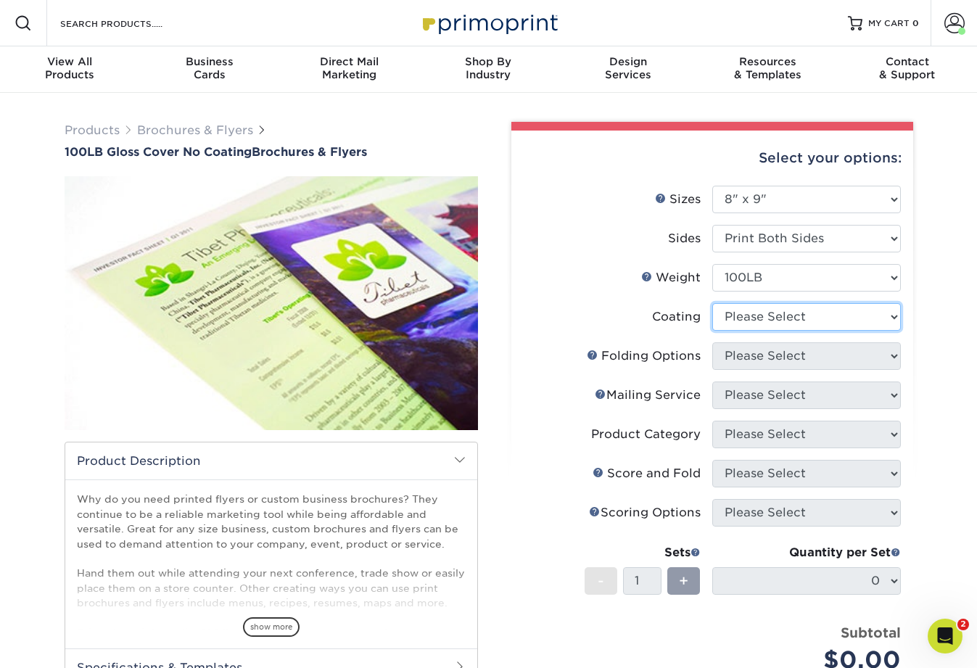
click at [749, 318] on select at bounding box center [806, 317] width 189 height 28
select select "ae367451-b2b8-45df-a344-0f05b6a12993"
click at [712, 303] on select at bounding box center [806, 317] width 189 height 28
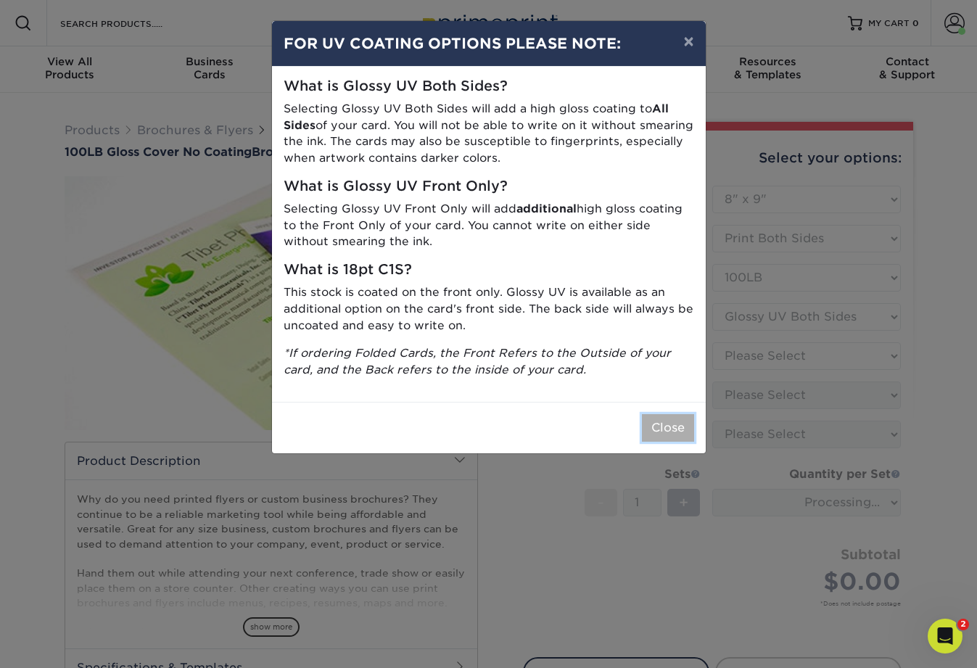
click at [664, 431] on button "Close" at bounding box center [668, 428] width 52 height 28
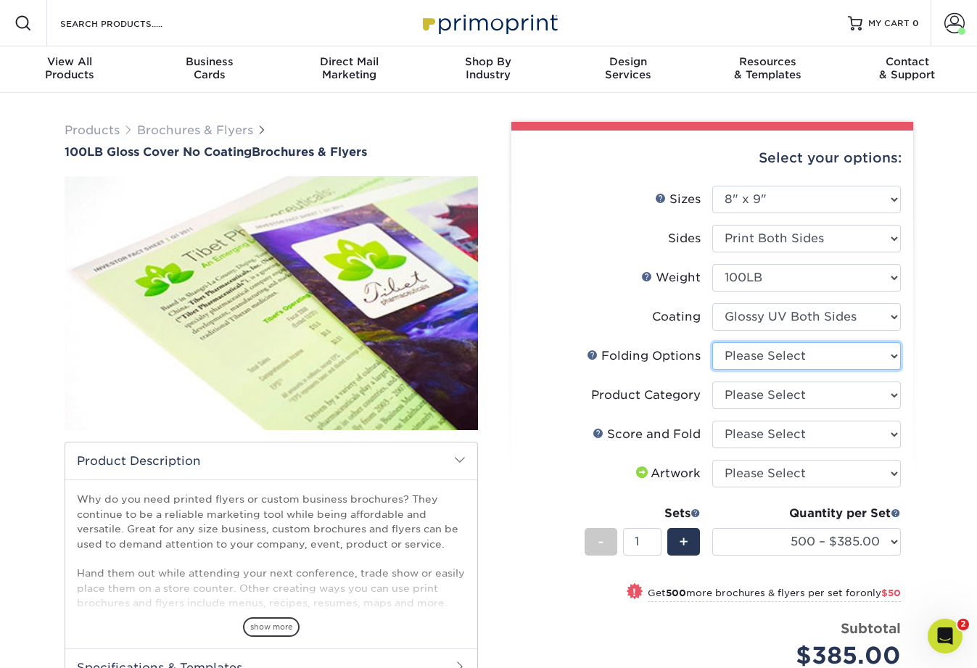
click at [746, 355] on select "Please Select FLAT - No Folding" at bounding box center [806, 356] width 189 height 28
select select "9b1d5825-34d1-4721-9874-ed79abb003d7"
click at [712, 342] on select "Please Select FLAT - No Folding" at bounding box center [806, 356] width 189 height 28
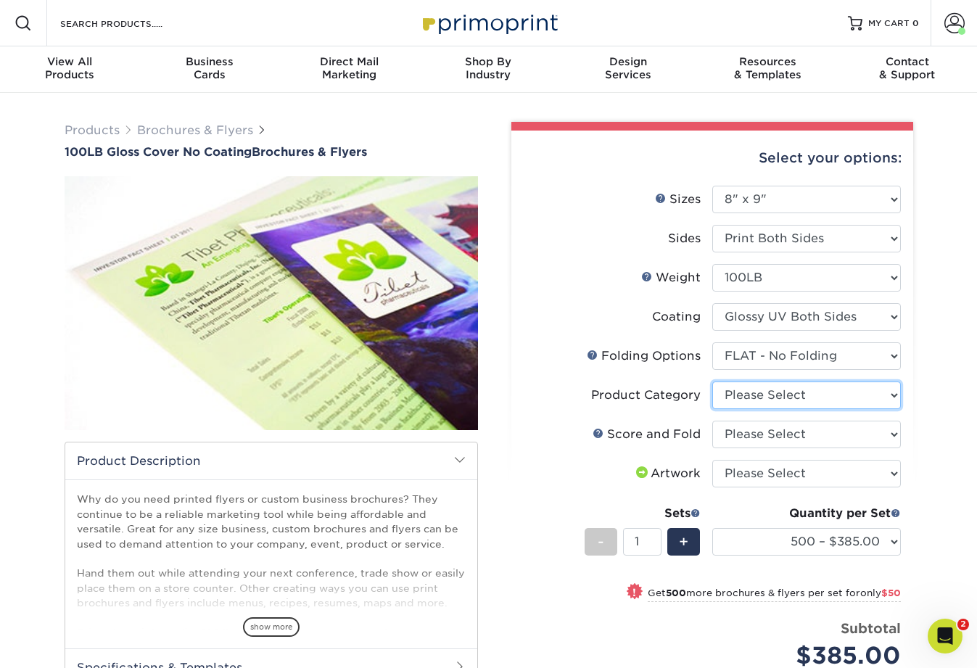
click at [744, 397] on select "Please Select Flyers and Brochures" at bounding box center [806, 395] width 189 height 28
select select "1a668080-6b7c-4174-b399-2c3833b27ef4"
click at [712, 381] on select "Please Select Flyers and Brochures" at bounding box center [806, 395] width 189 height 28
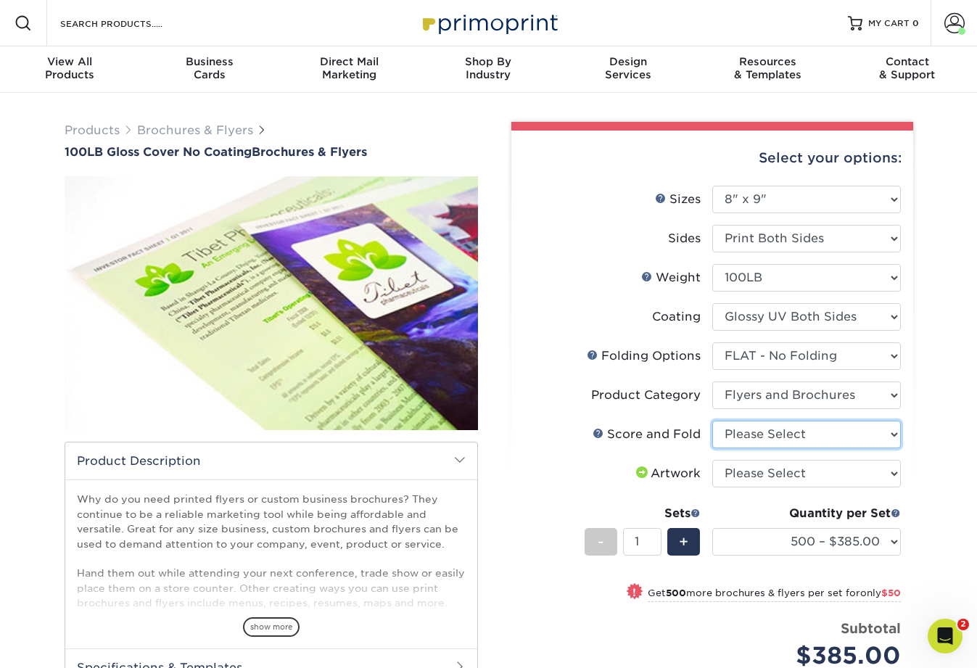
click at [751, 434] on select "Please Select No Scoring and Folding Score and Half Fold (Horizontal) Score and…" at bounding box center [806, 435] width 189 height 28
select select "9f37495c-9854-4f2a-8833-b7c3cd2872c2"
click at [712, 421] on select "Please Select No Scoring and Folding Score and Half Fold (Horizontal) Score and…" at bounding box center [806, 435] width 189 height 28
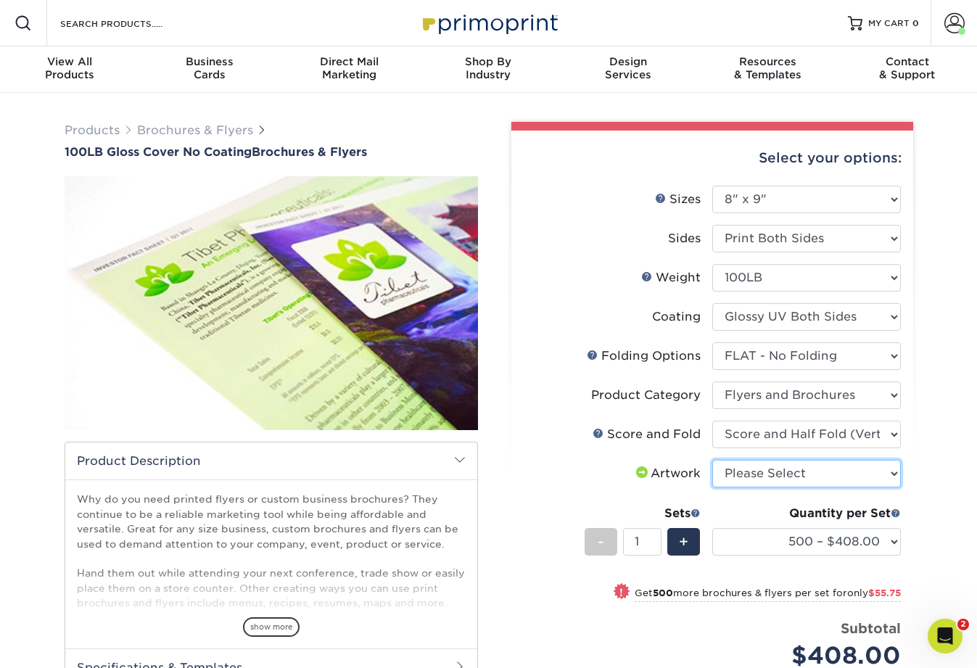
click at [760, 474] on select "Please Select I will upload files I need a design - $175" at bounding box center [806, 474] width 189 height 28
select select "upload"
click at [712, 460] on select "Please Select I will upload files I need a design - $175" at bounding box center [806, 474] width 189 height 28
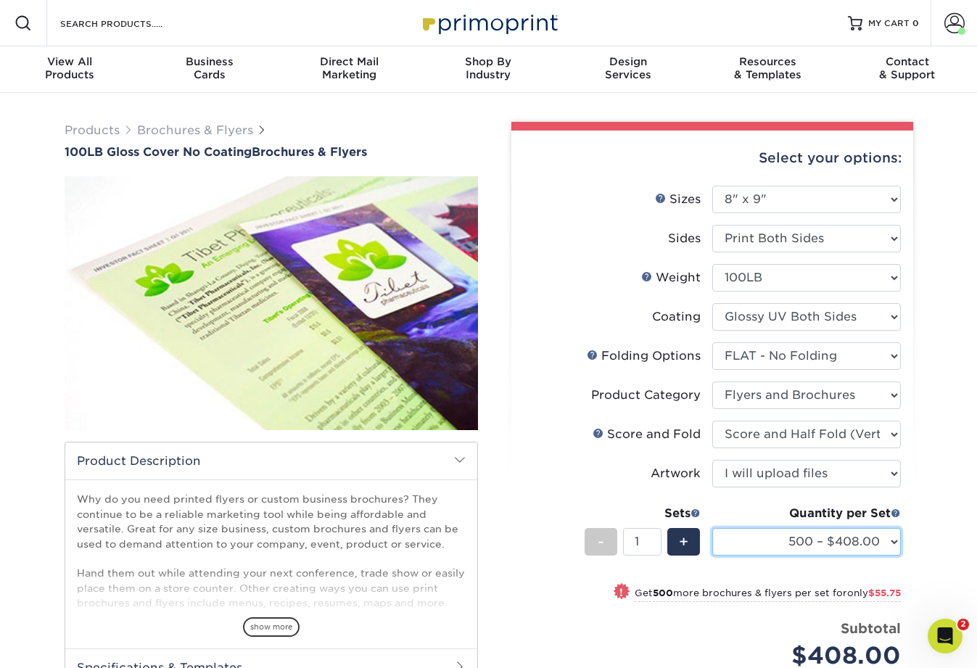
click at [746, 539] on select "500 – $408.00 1000 – $463.75 2000 – $545.25 2500 – $677.00 3000 – $855.75 4000 …" at bounding box center [806, 542] width 189 height 28
select select "2500 – $677.00"
click at [712, 528] on select "500 – $408.00 1000 – $463.75 2000 – $545.25 2500 – $677.00 3000 – $855.75 4000 …" at bounding box center [806, 542] width 189 height 28
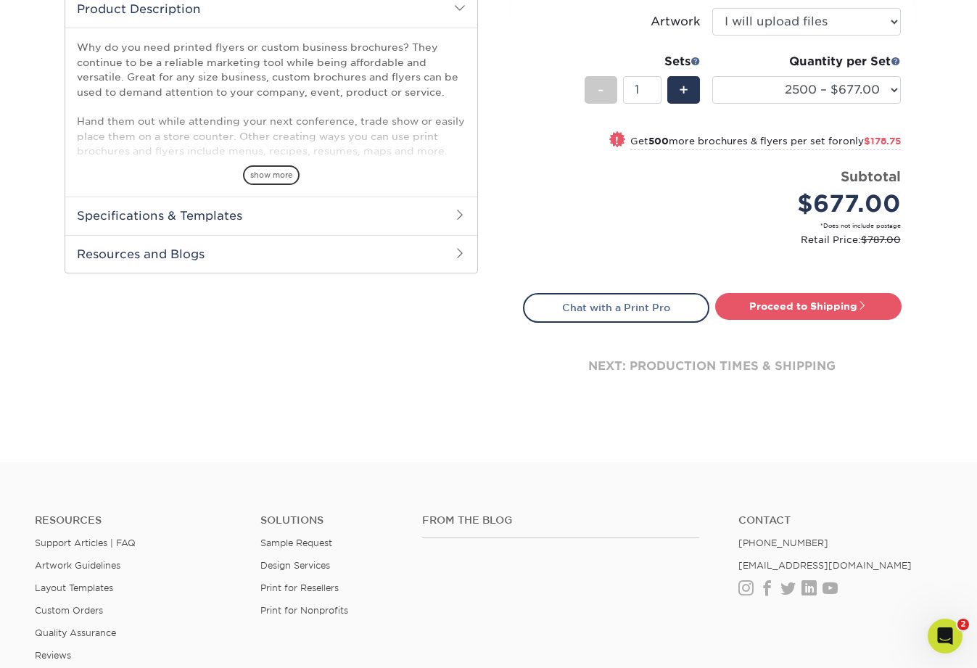
scroll to position [463, 0]
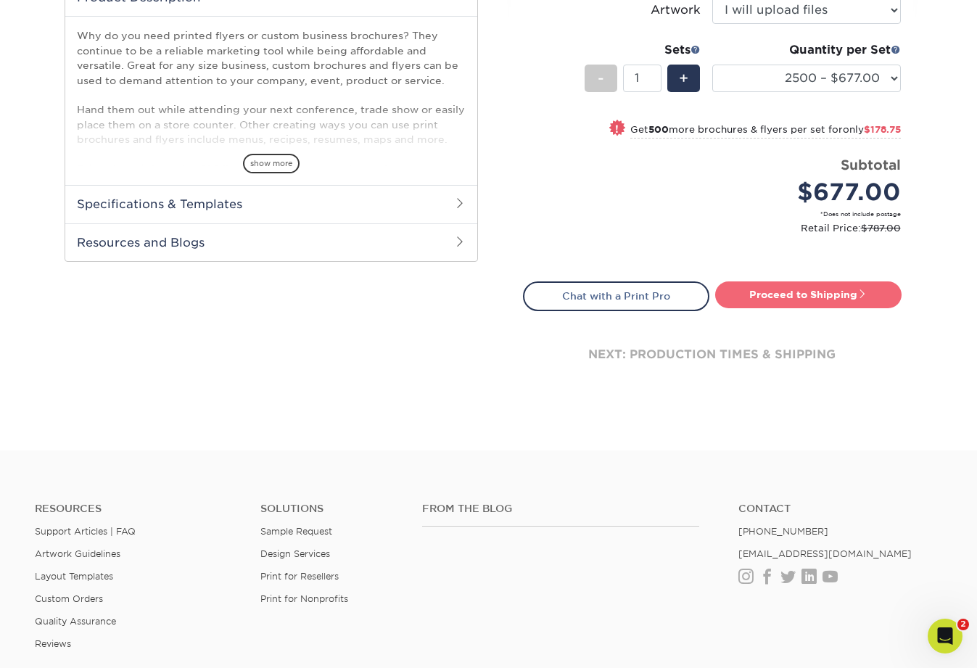
click at [811, 295] on link "Proceed to Shipping" at bounding box center [808, 294] width 186 height 26
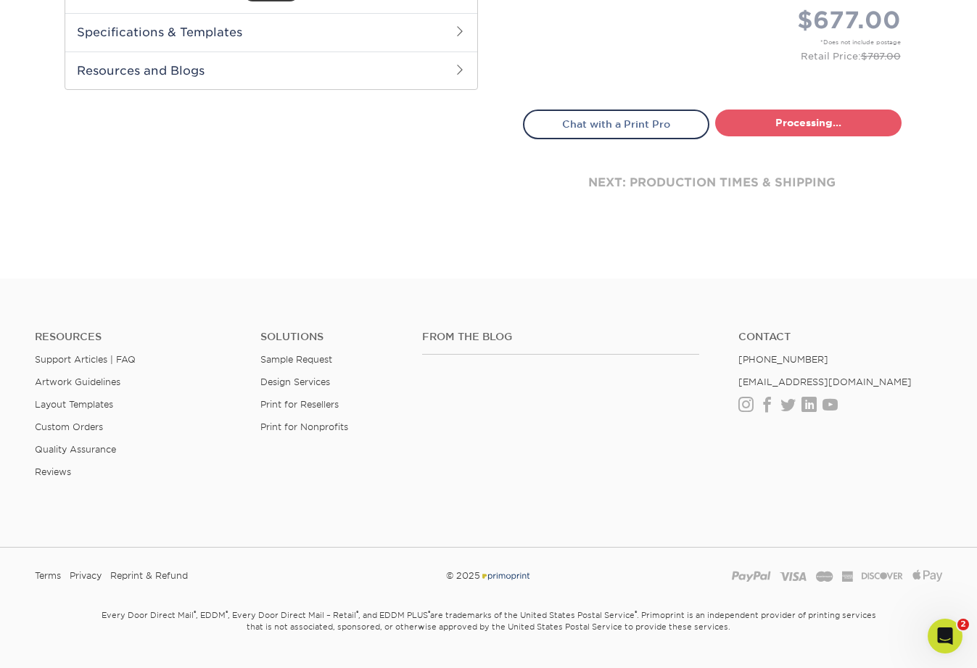
select select "d90d24ec-303c-4795-aa21-d1f7d3d0da53"
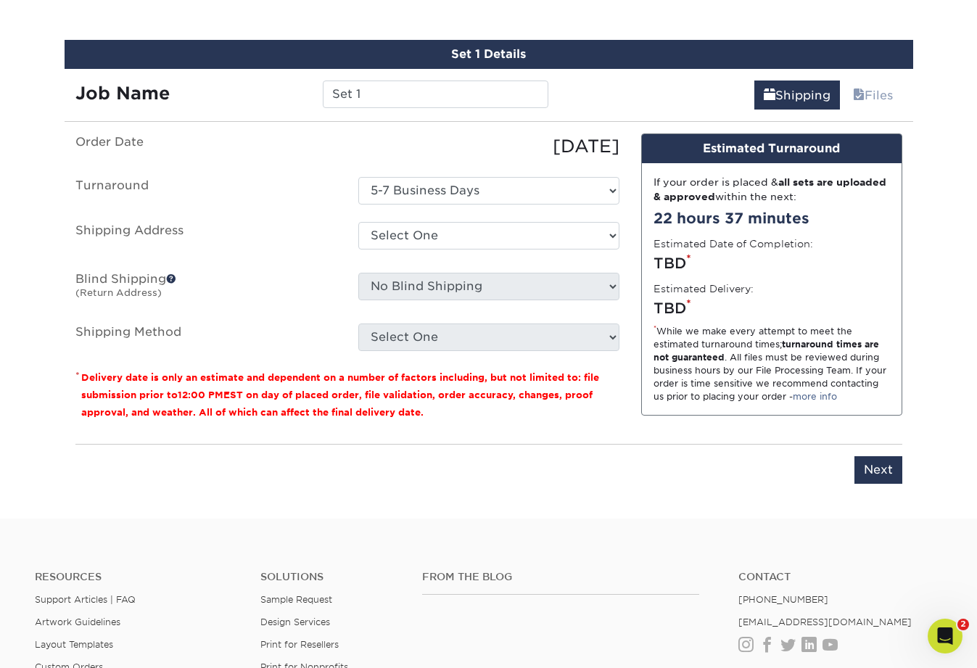
scroll to position [785, 0]
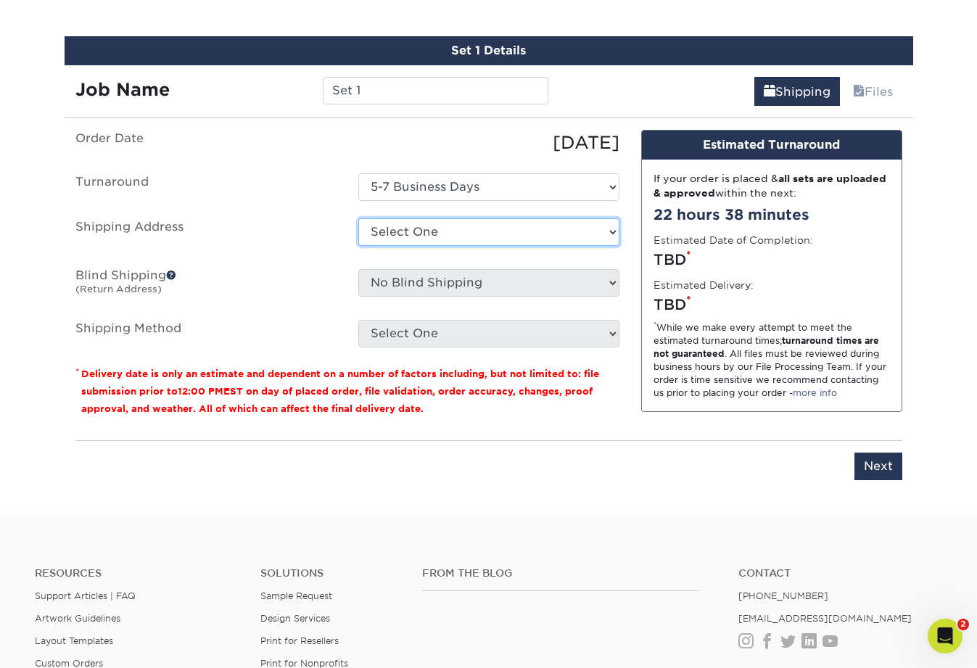
click at [394, 223] on select "Select One Getaways [PERSON_NAME] Philadelphia / [US_STATE] Inventory Center + …" at bounding box center [488, 232] width 261 height 28
select select "58208"
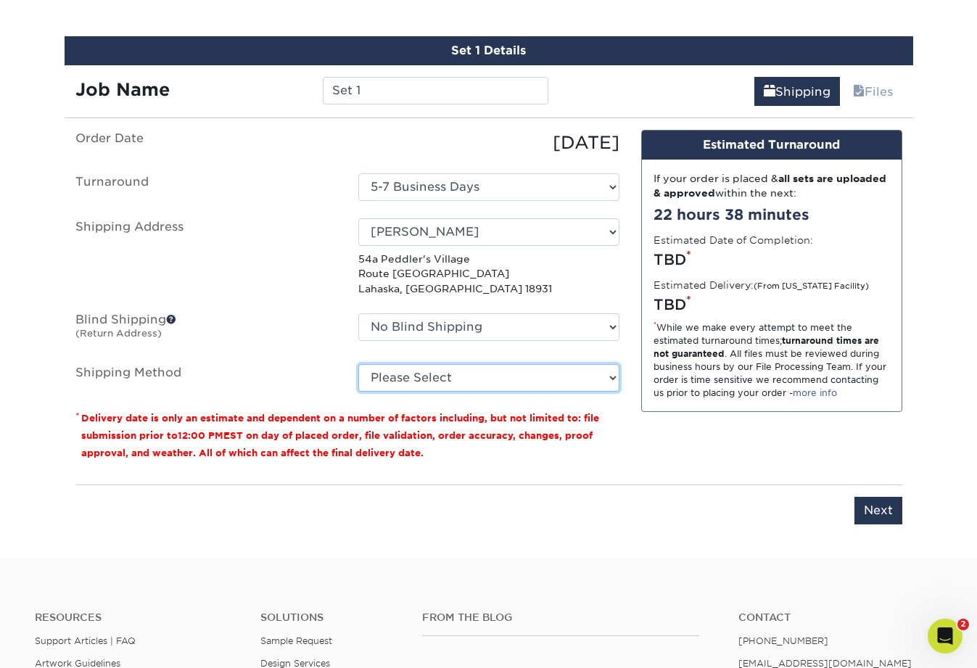
click at [410, 379] on select "Please Select Ground Shipping (+$79.93) 3 Day Shipping Service (+$193.09) Next …" at bounding box center [488, 378] width 261 height 28
